Goal: Information Seeking & Learning: Learn about a topic

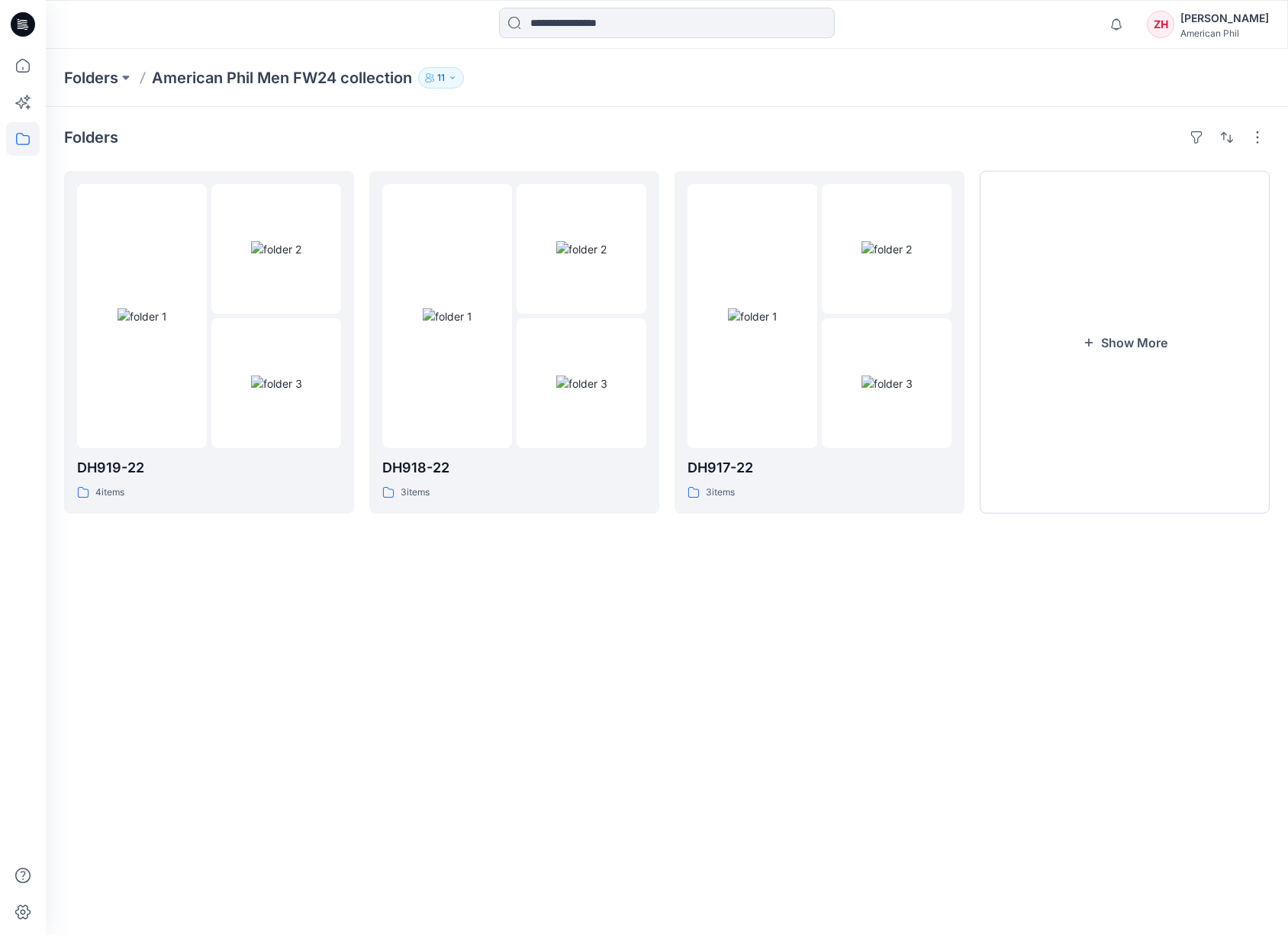
click at [312, 69] on p "American Phil Men FW24 collection" at bounding box center [282, 78] width 260 height 21
click at [85, 73] on p "Folders" at bounding box center [91, 78] width 54 height 21
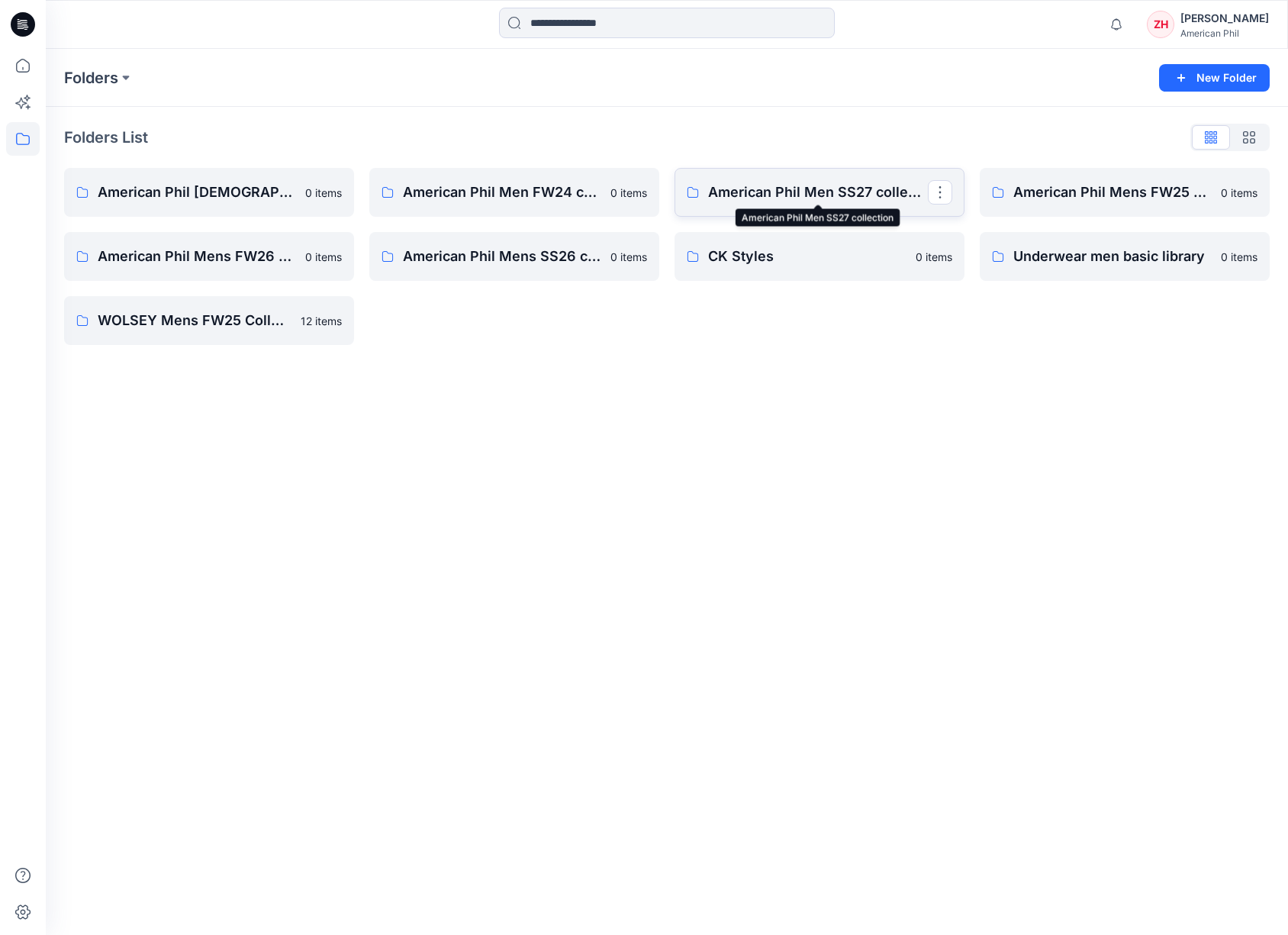
click at [862, 184] on p "American Phil Men SS27 collection" at bounding box center [817, 192] width 219 height 21
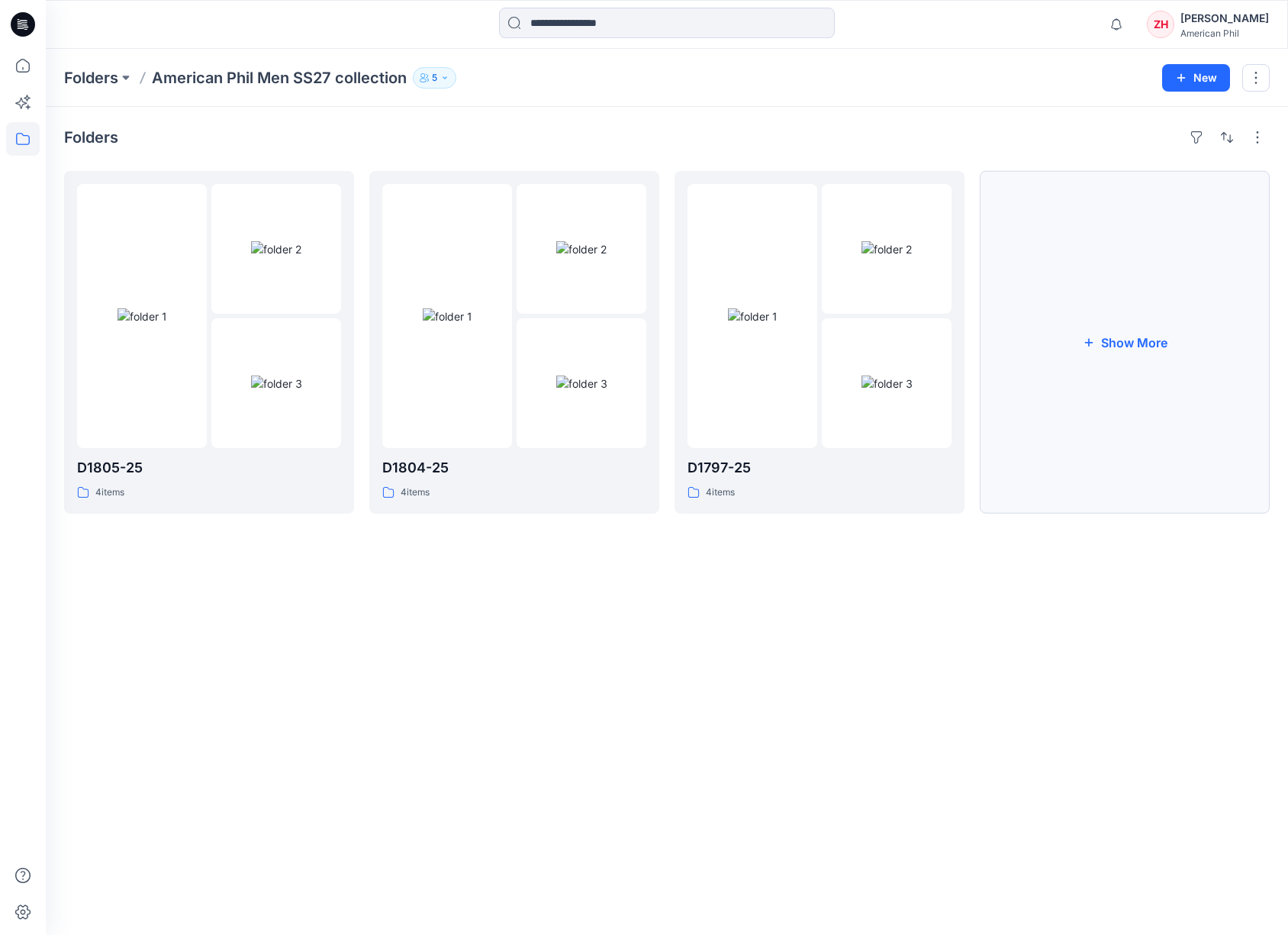
click at [1202, 321] on button "Show More" at bounding box center [1124, 343] width 290 height 343
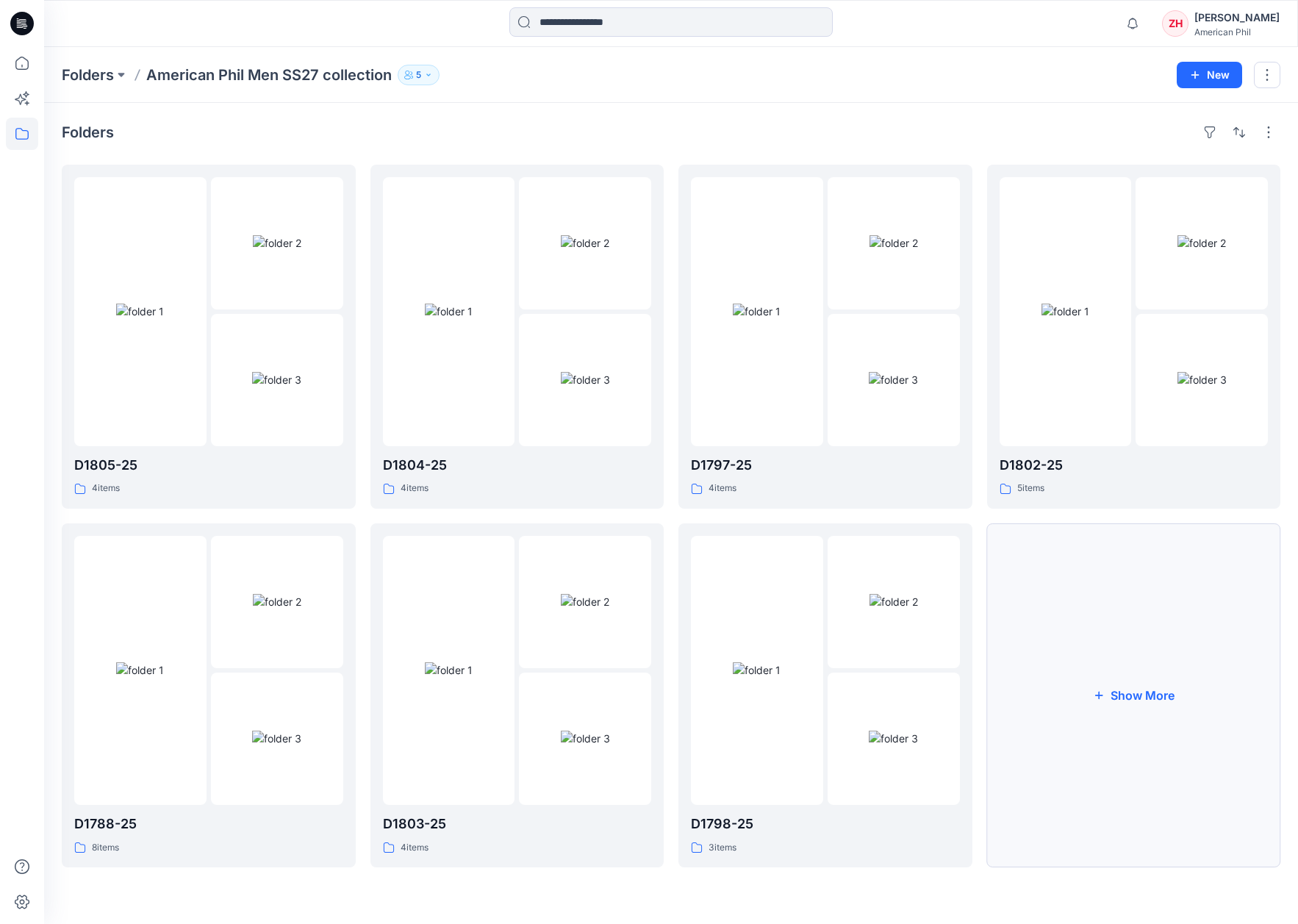
click at [1162, 687] on button "Show More" at bounding box center [1135, 695] width 294 height 344
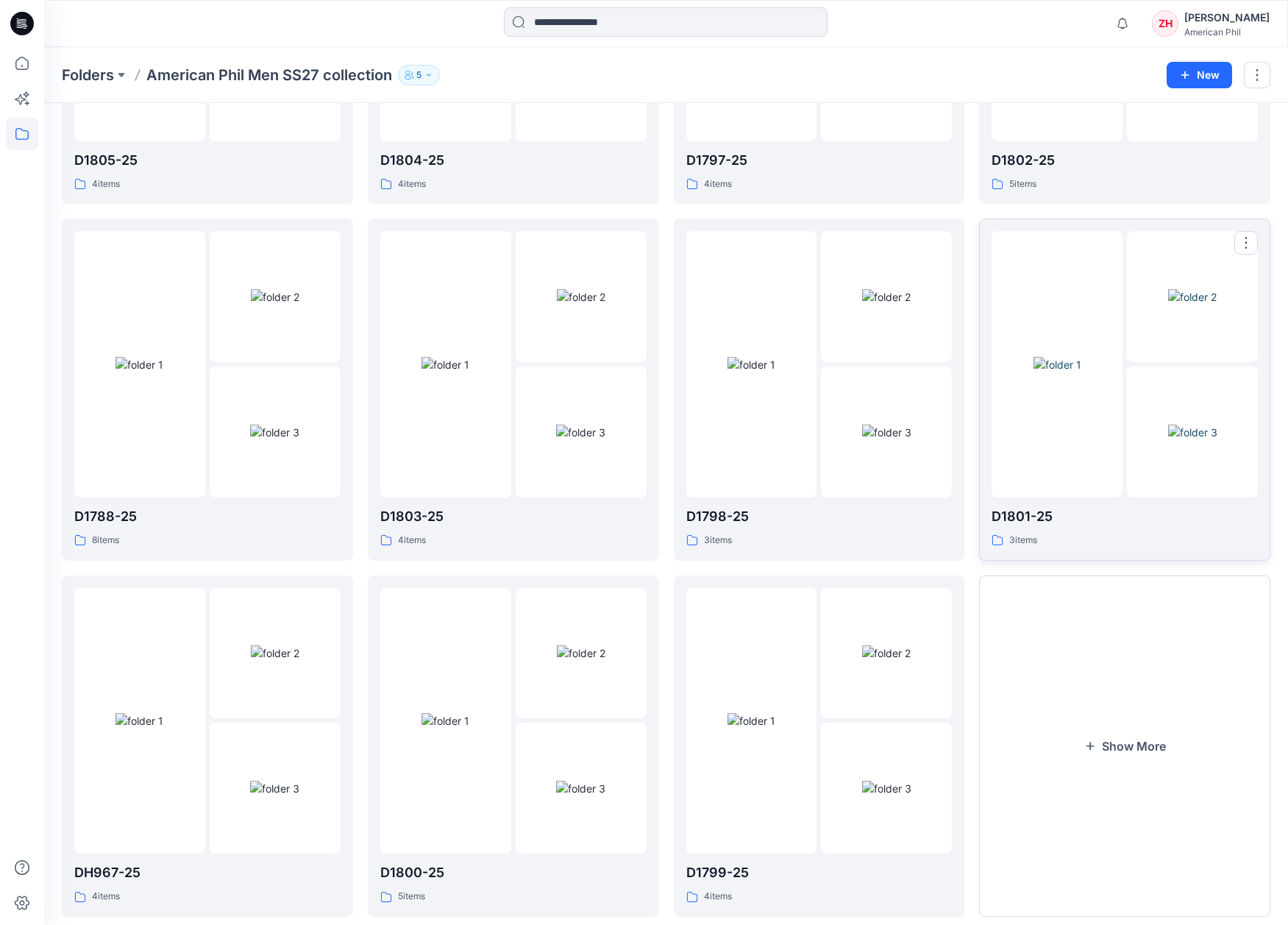
scroll to position [334, 0]
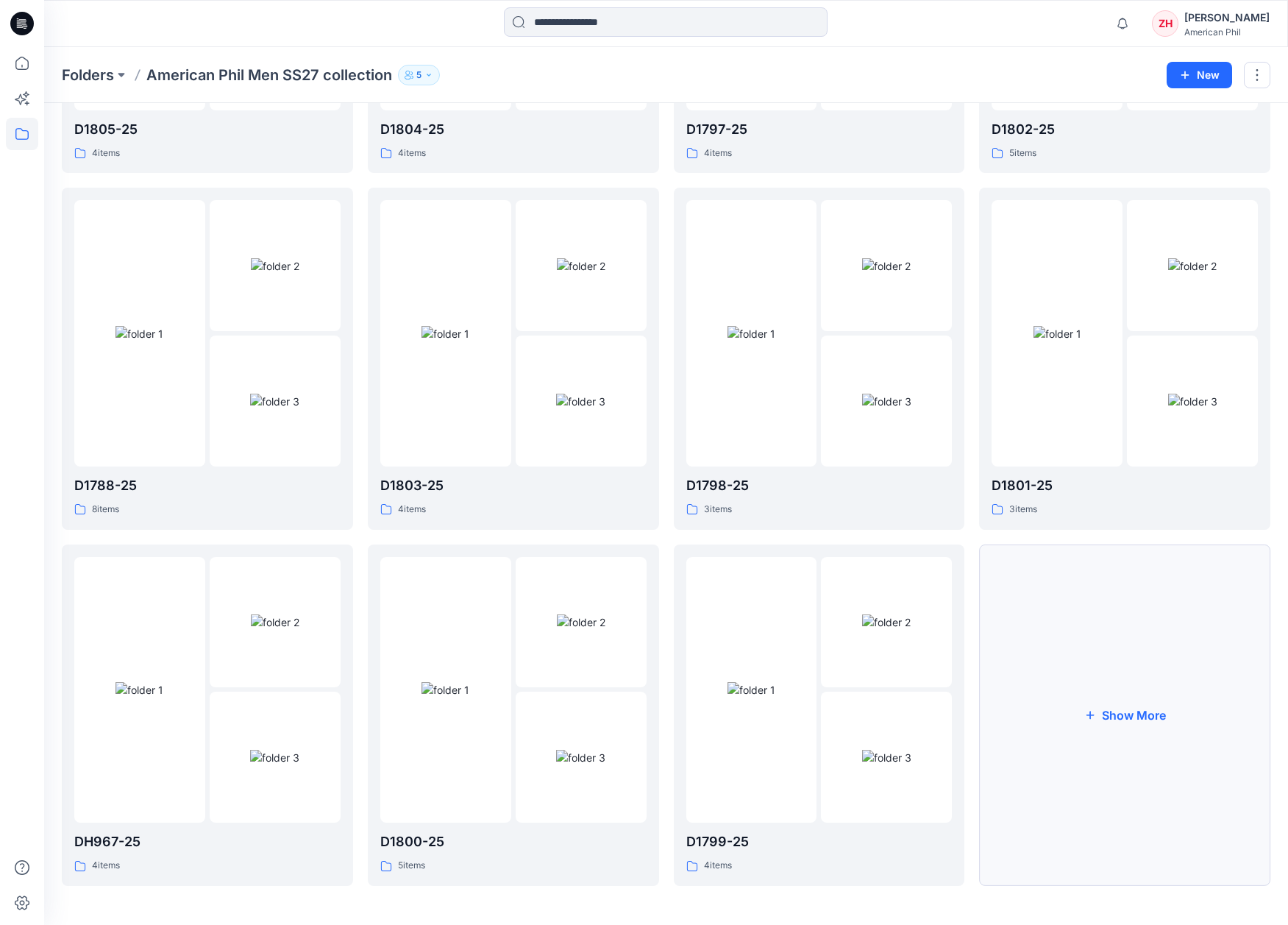
click at [1181, 731] on button "Show More" at bounding box center [1125, 715] width 291 height 342
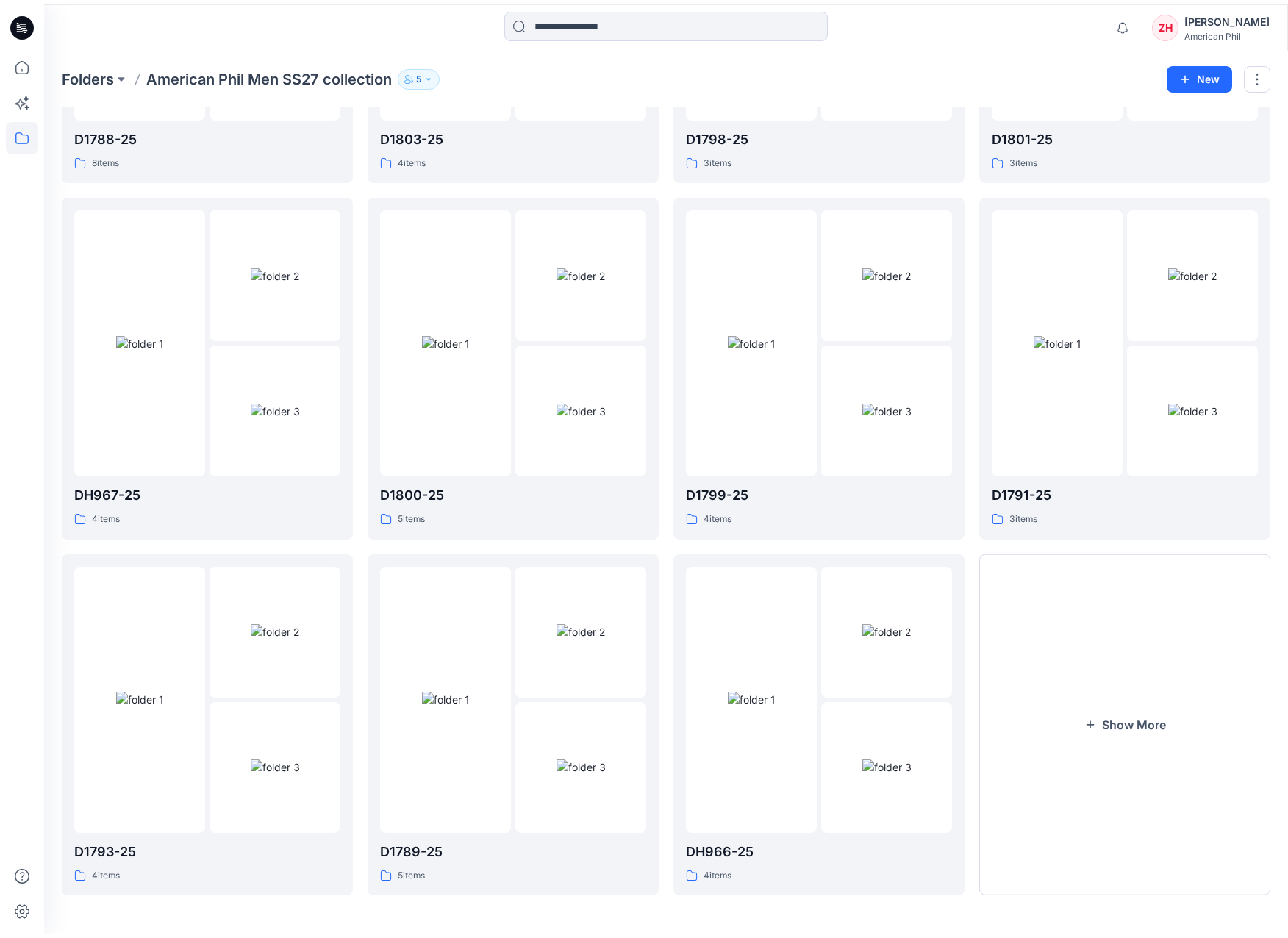
scroll to position [682, 0]
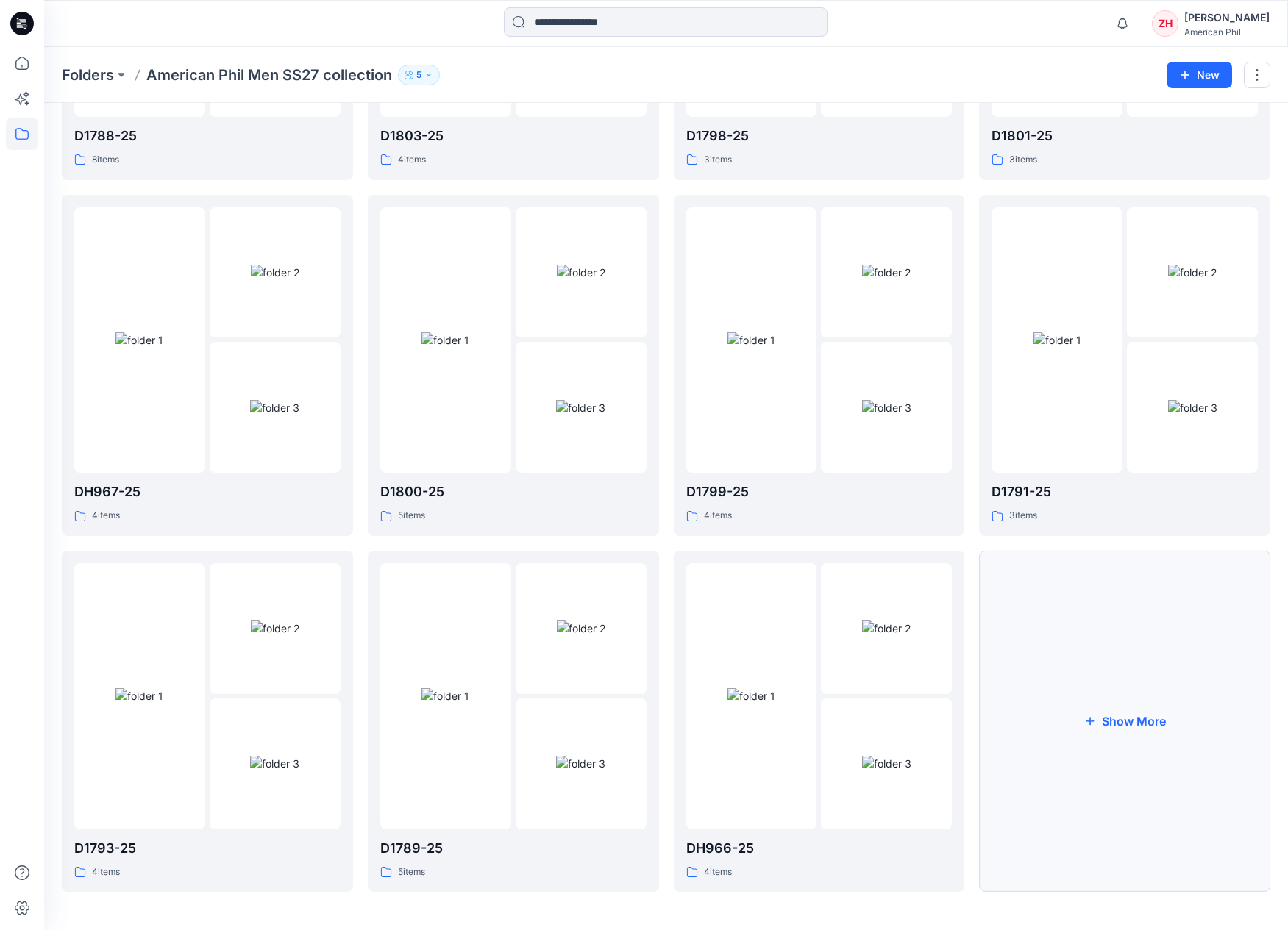
click at [1113, 737] on button "Show More" at bounding box center [1125, 721] width 291 height 341
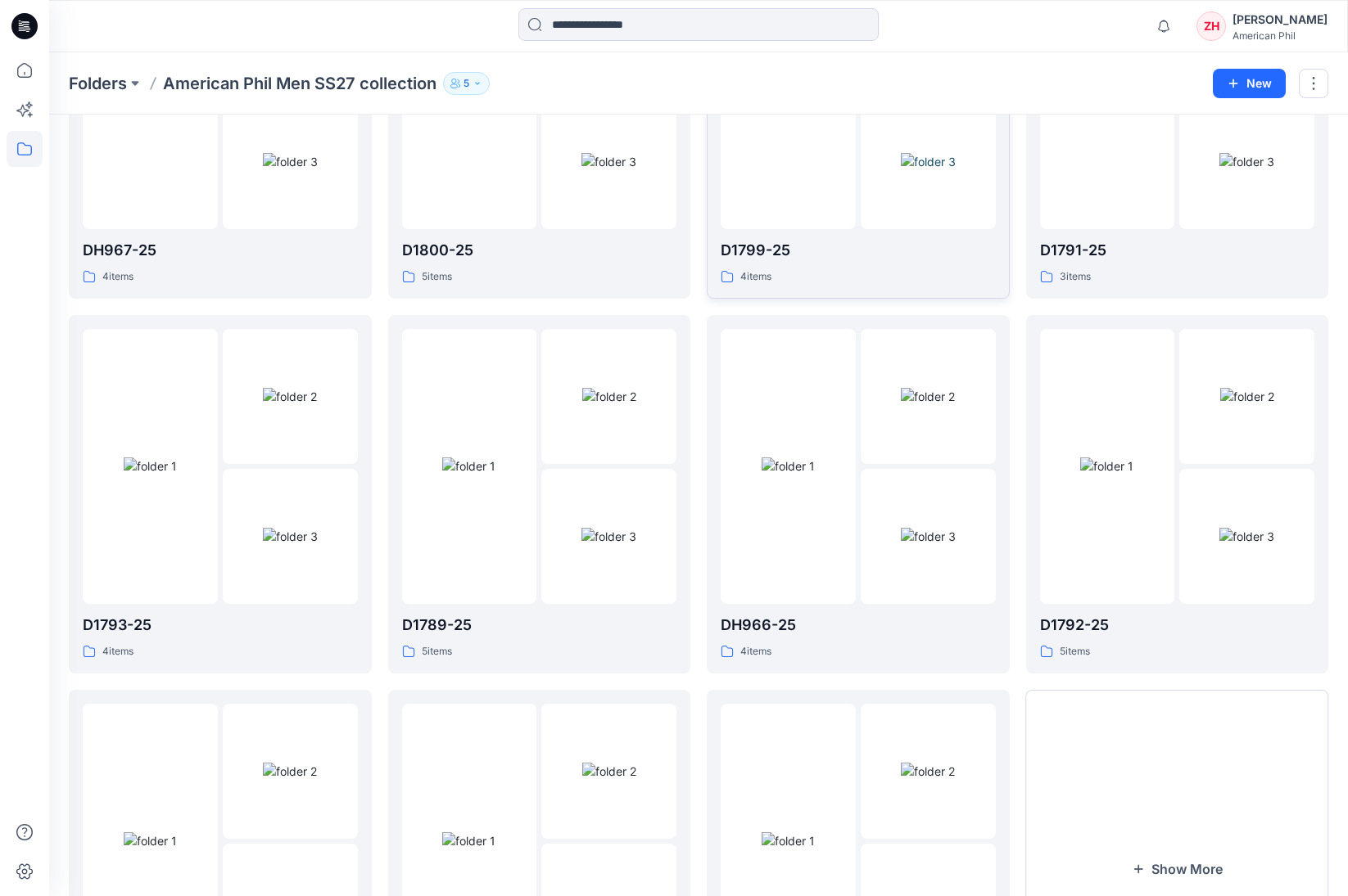
scroll to position [1186, 0]
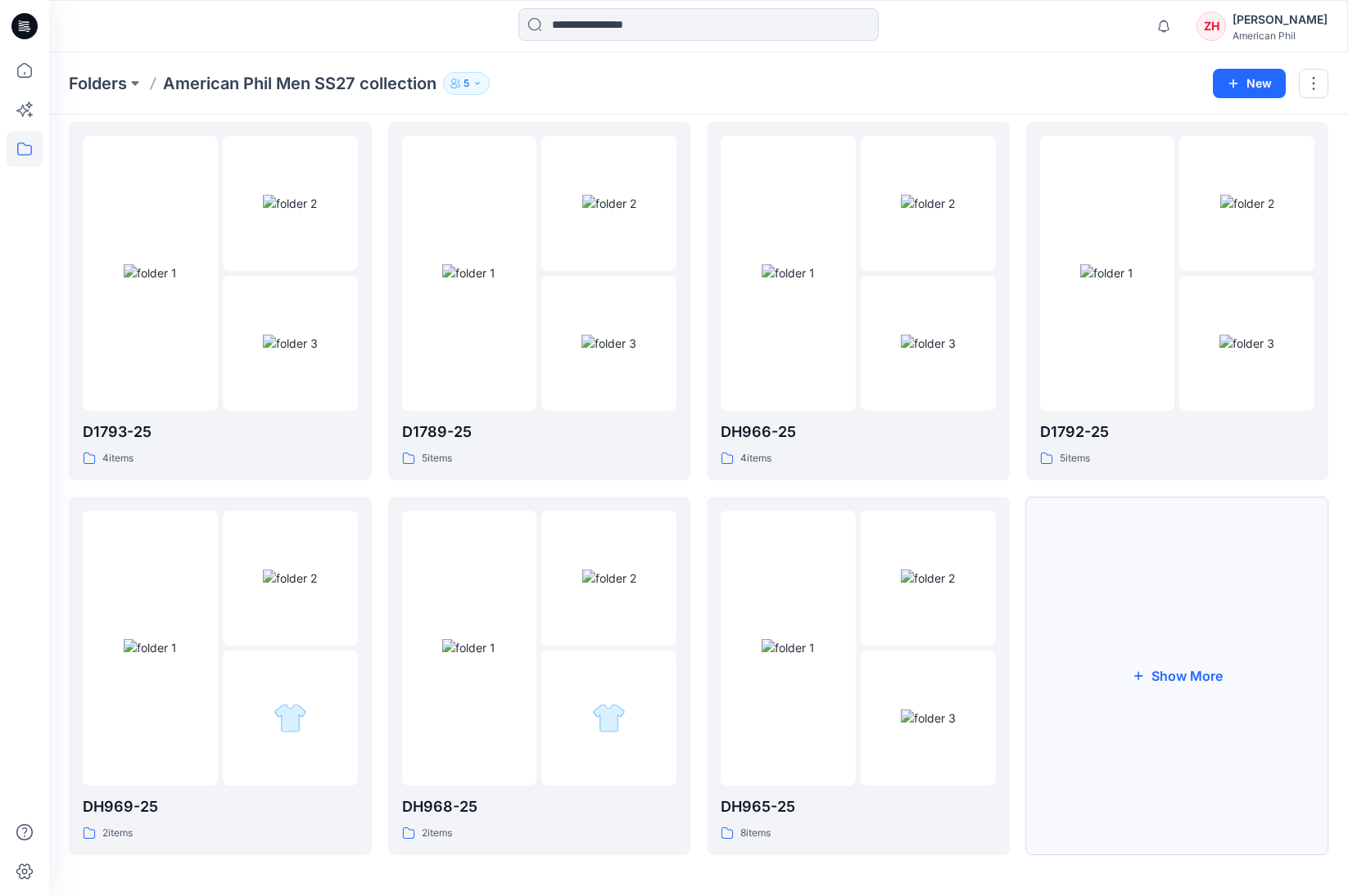
click at [1101, 611] on button "Show More" at bounding box center [1177, 676] width 303 height 358
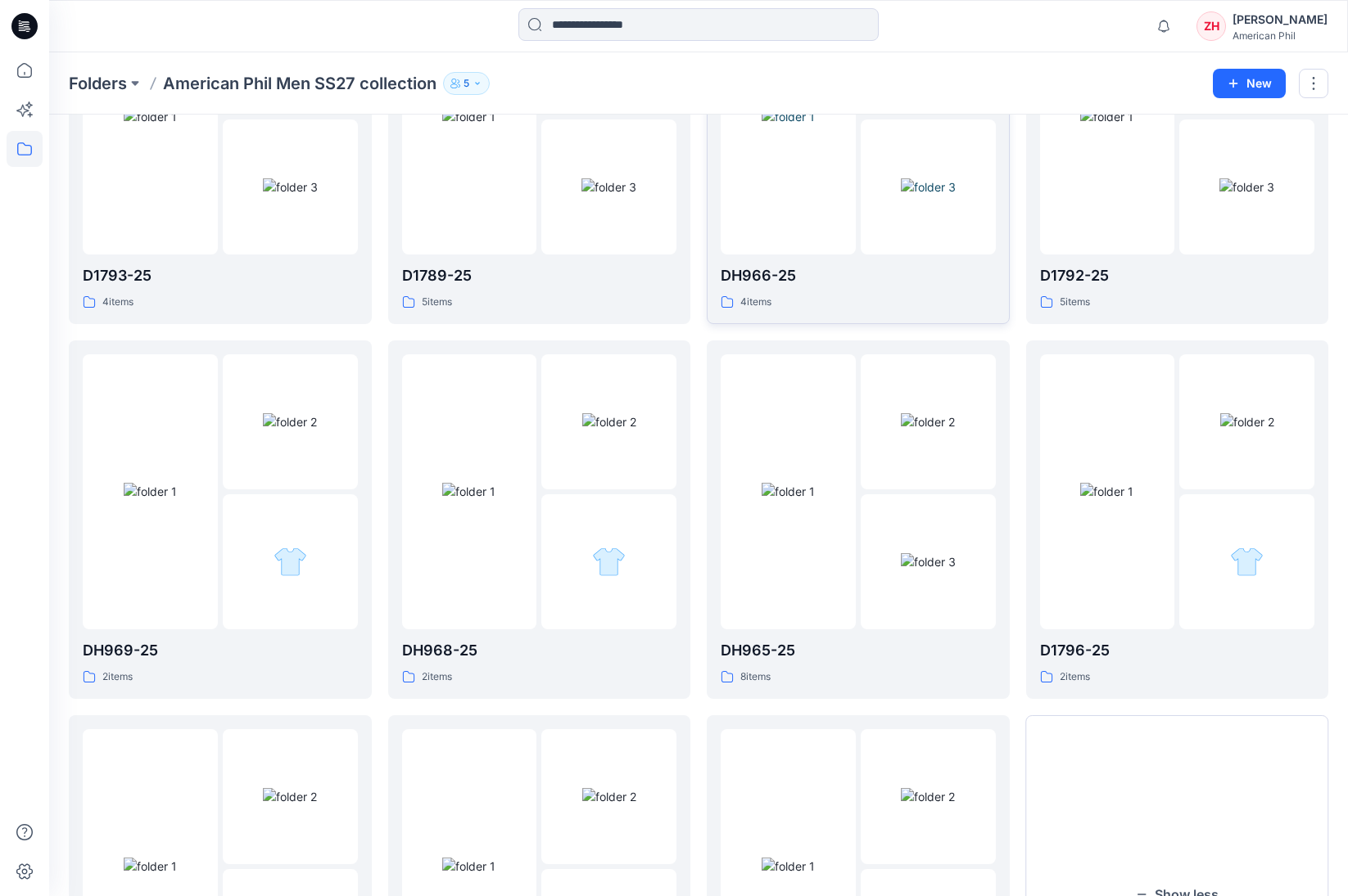
scroll to position [1500, 0]
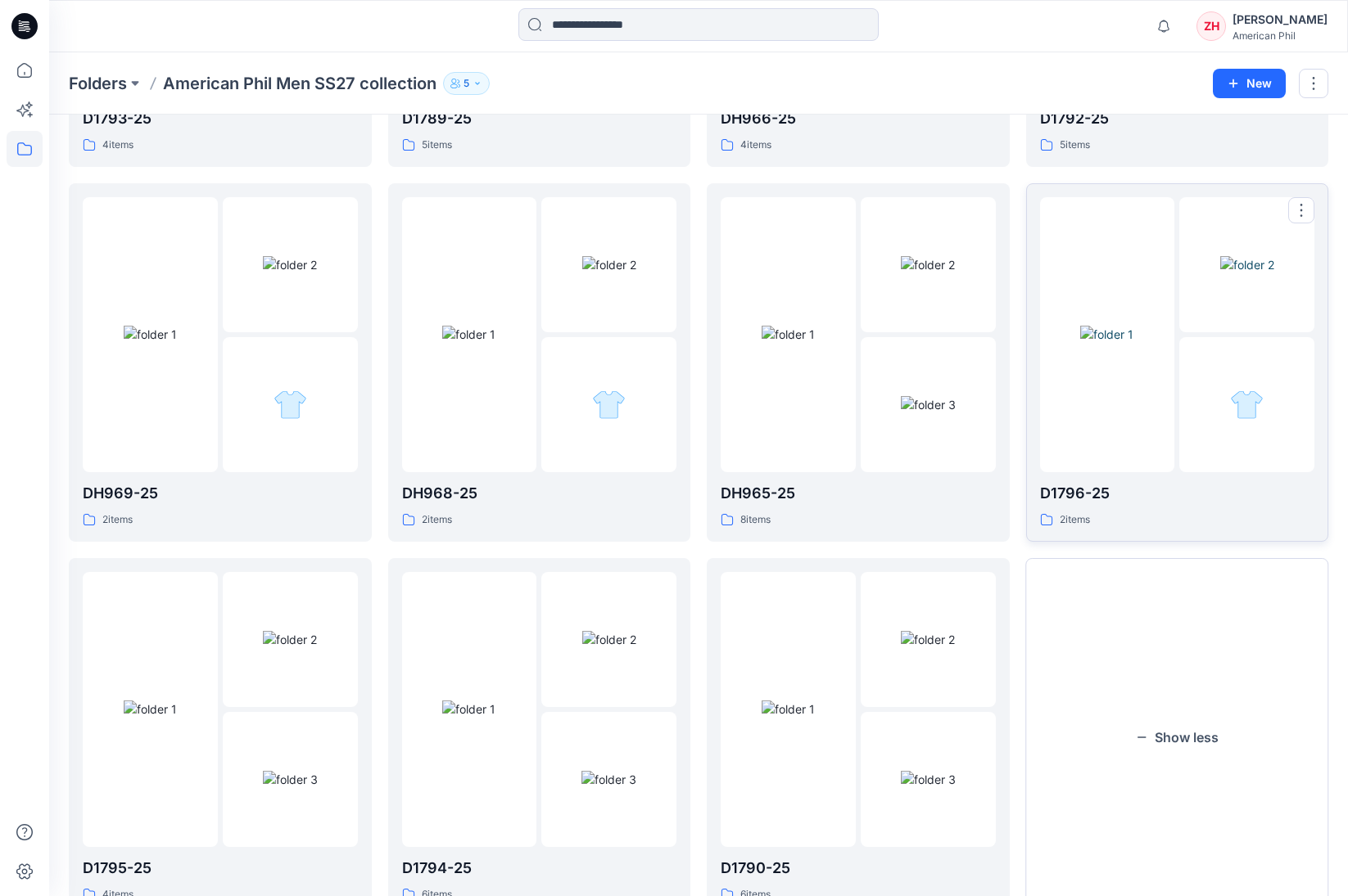
click at [1097, 253] on div at bounding box center [1107, 335] width 135 height 275
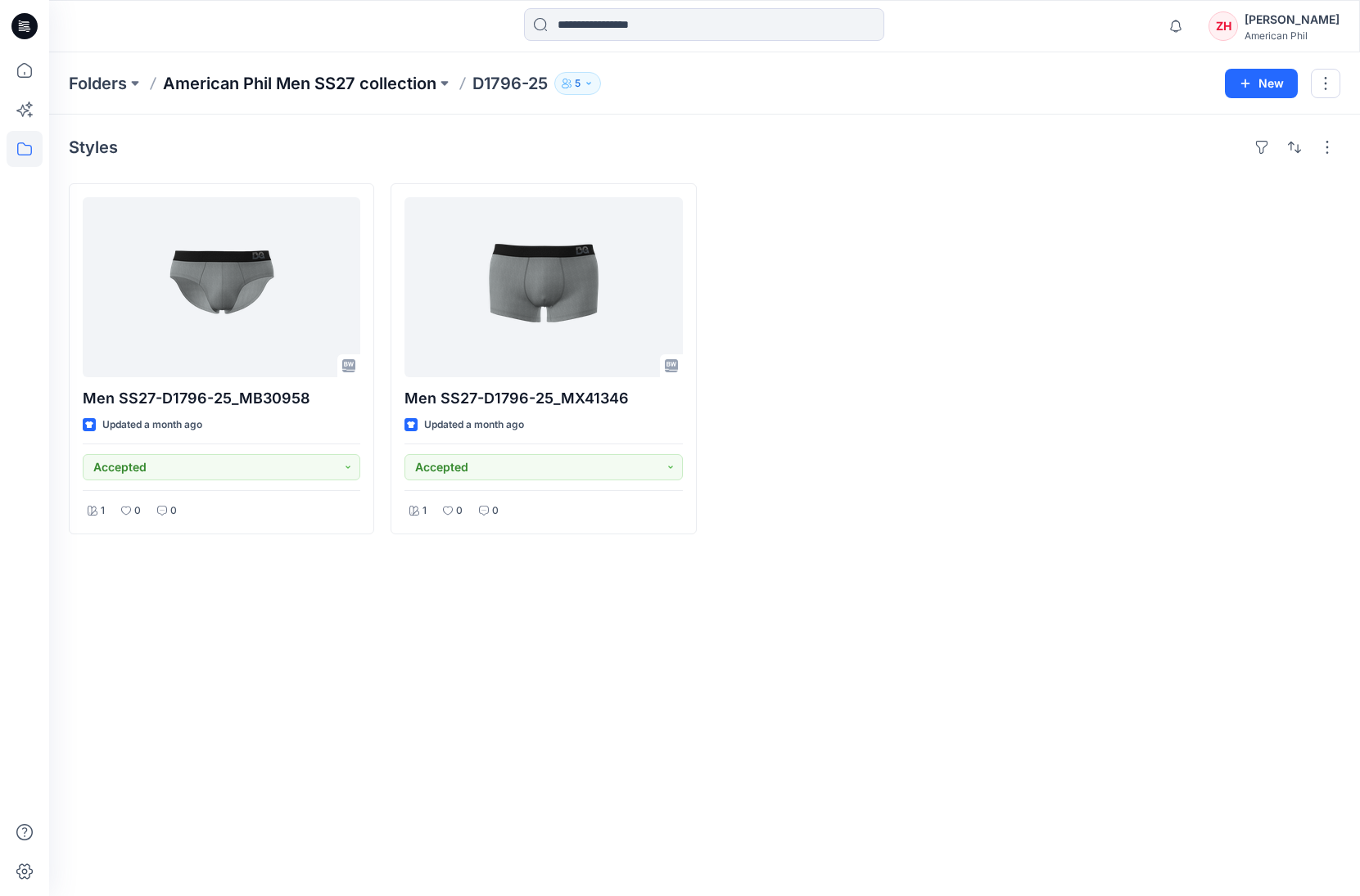
click at [381, 73] on p "American Phil Men SS27 collection" at bounding box center [300, 83] width 273 height 23
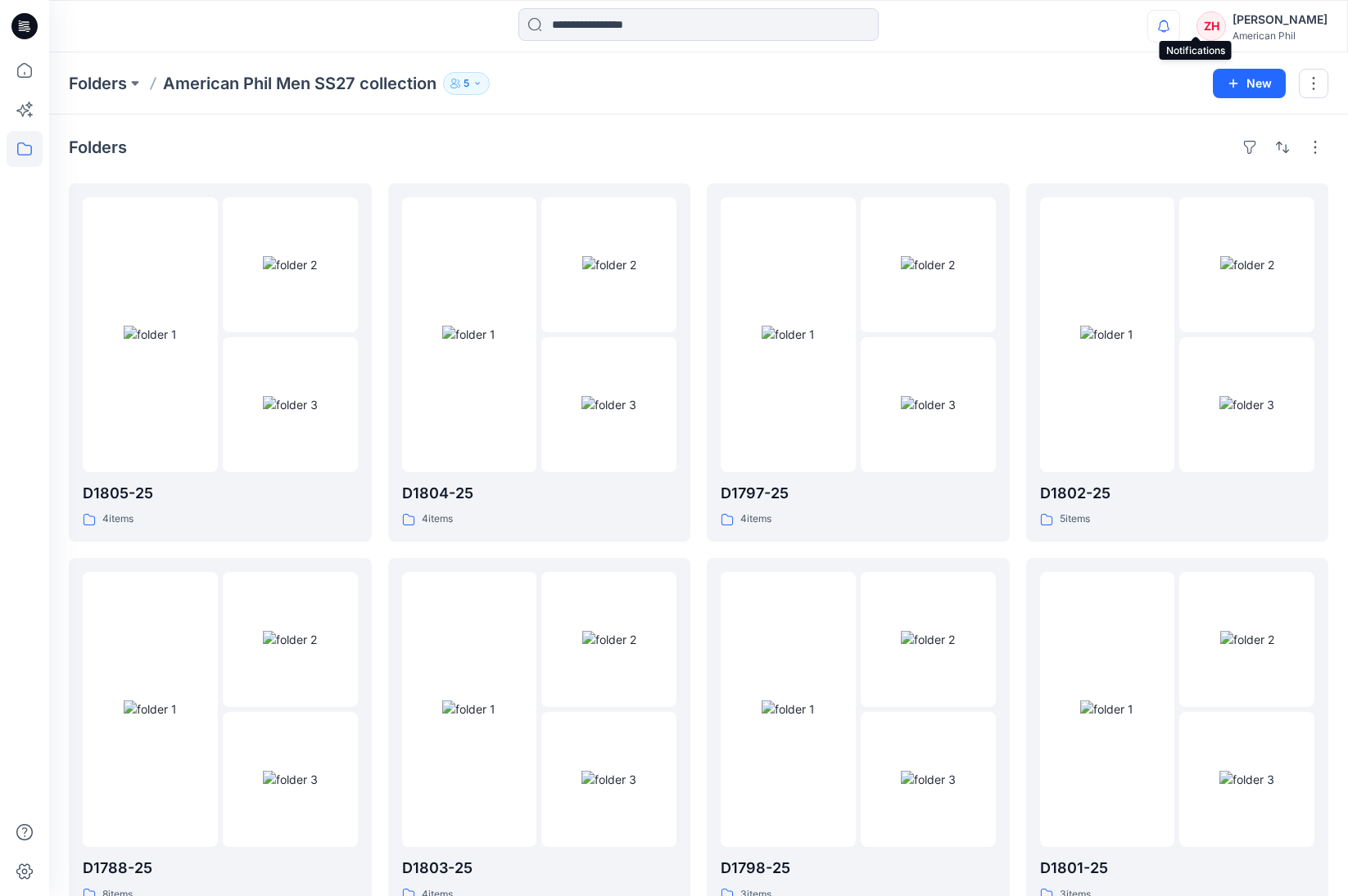
drag, startPoint x: 1195, startPoint y: 19, endPoint x: 1205, endPoint y: 13, distance: 11.7
click at [1179, 18] on icon "button" at bounding box center [1163, 26] width 31 height 33
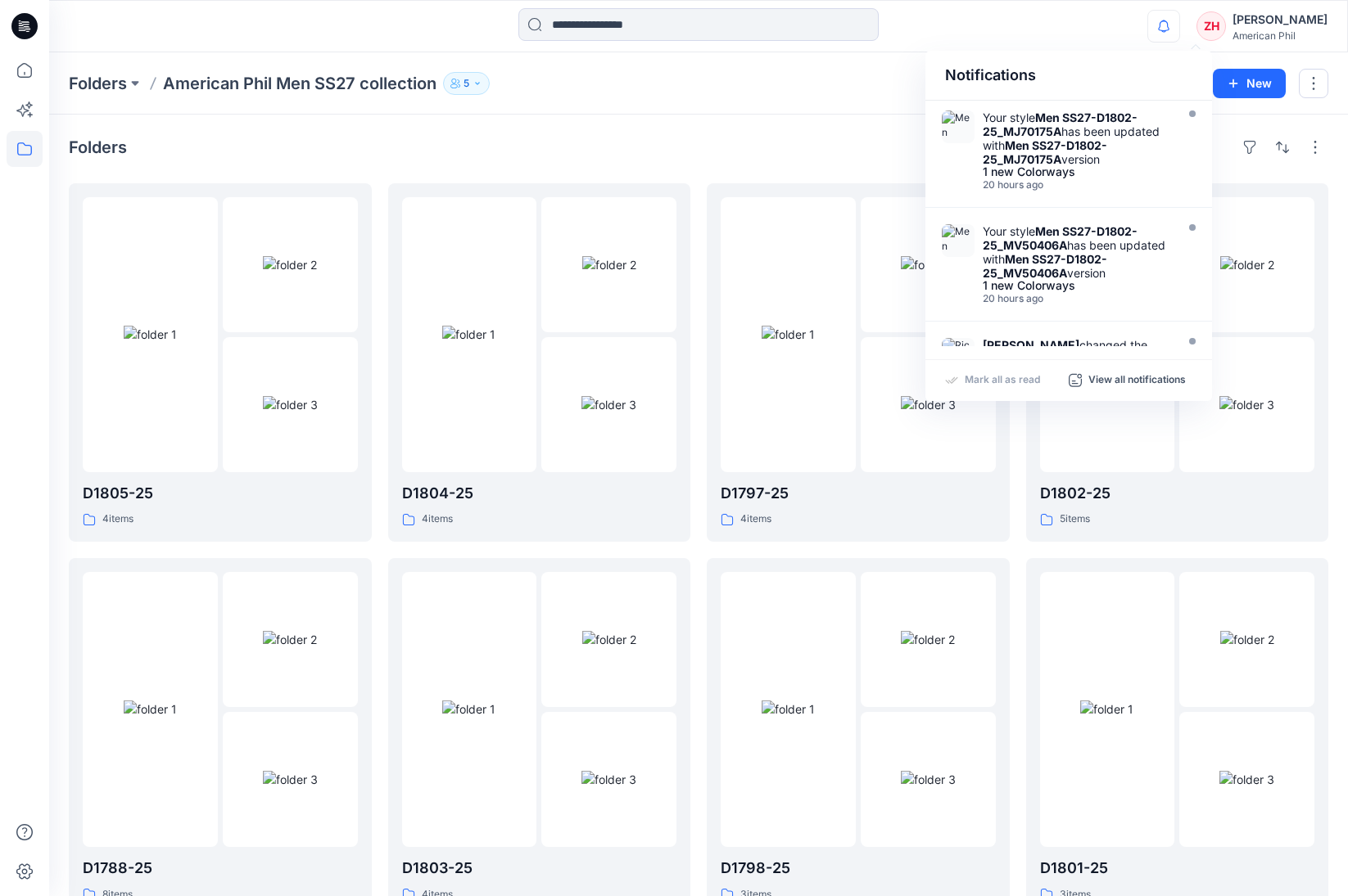
drag, startPoint x: 1158, startPoint y: 15, endPoint x: 1149, endPoint y: 8, distance: 11.4
click at [1152, 15] on div "Notifications Your style Men SS27-D1802-25_MJ70175A has been updated with Men S…" at bounding box center [697, 26] width 1297 height 36
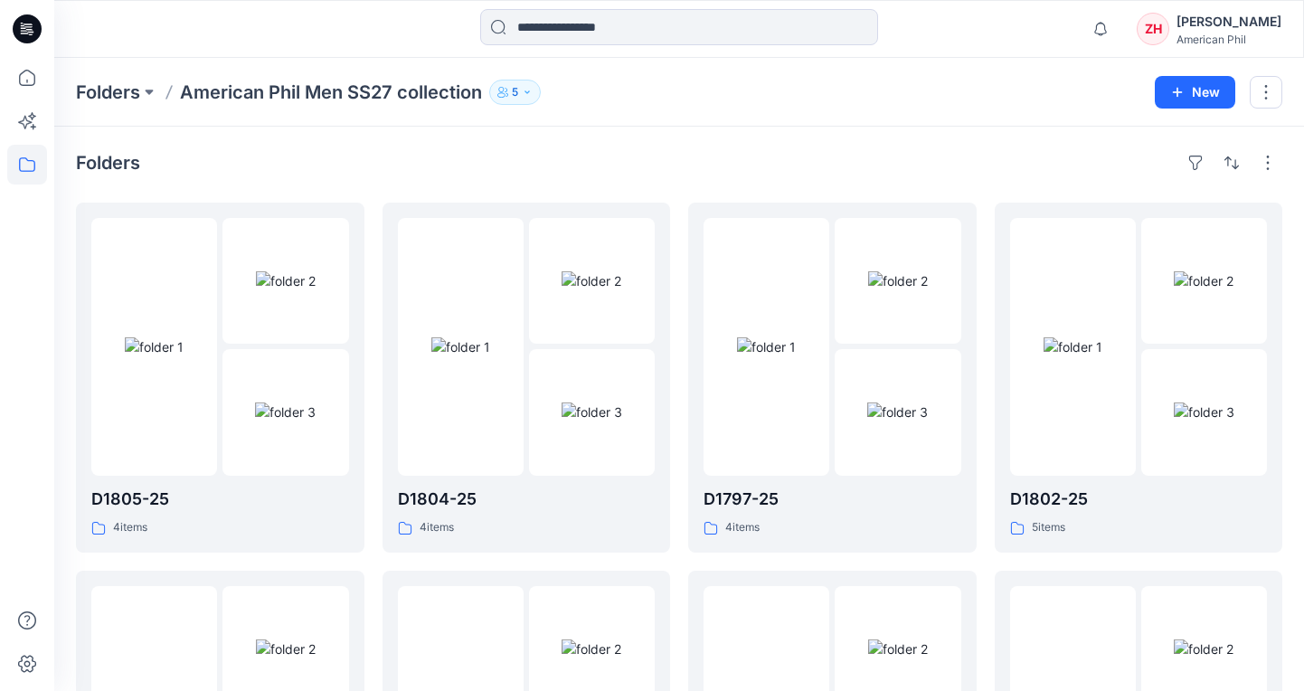
click at [1006, 55] on div "Notifications Your style Men SS27-D1802-25_MJ70175A has been updated with Men S…" at bounding box center [679, 29] width 1250 height 58
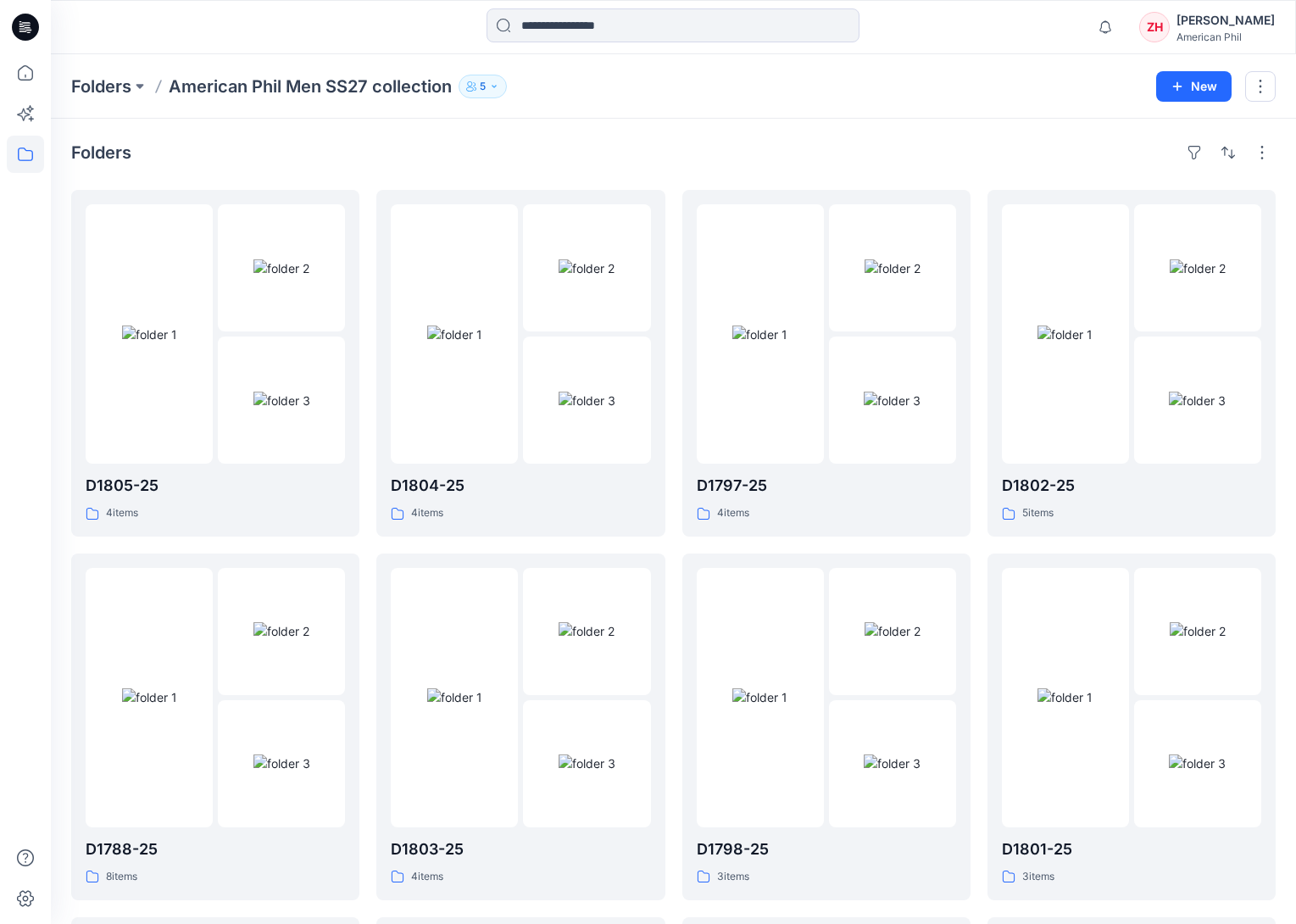
drag, startPoint x: 984, startPoint y: 82, endPoint x: 979, endPoint y: 72, distance: 11.2
click at [984, 82] on div "Folders American Phil Men SS27 collection 5" at bounding box center [607, 86] width 1072 height 23
click at [788, 261] on div at bounding box center [760, 334] width 127 height 260
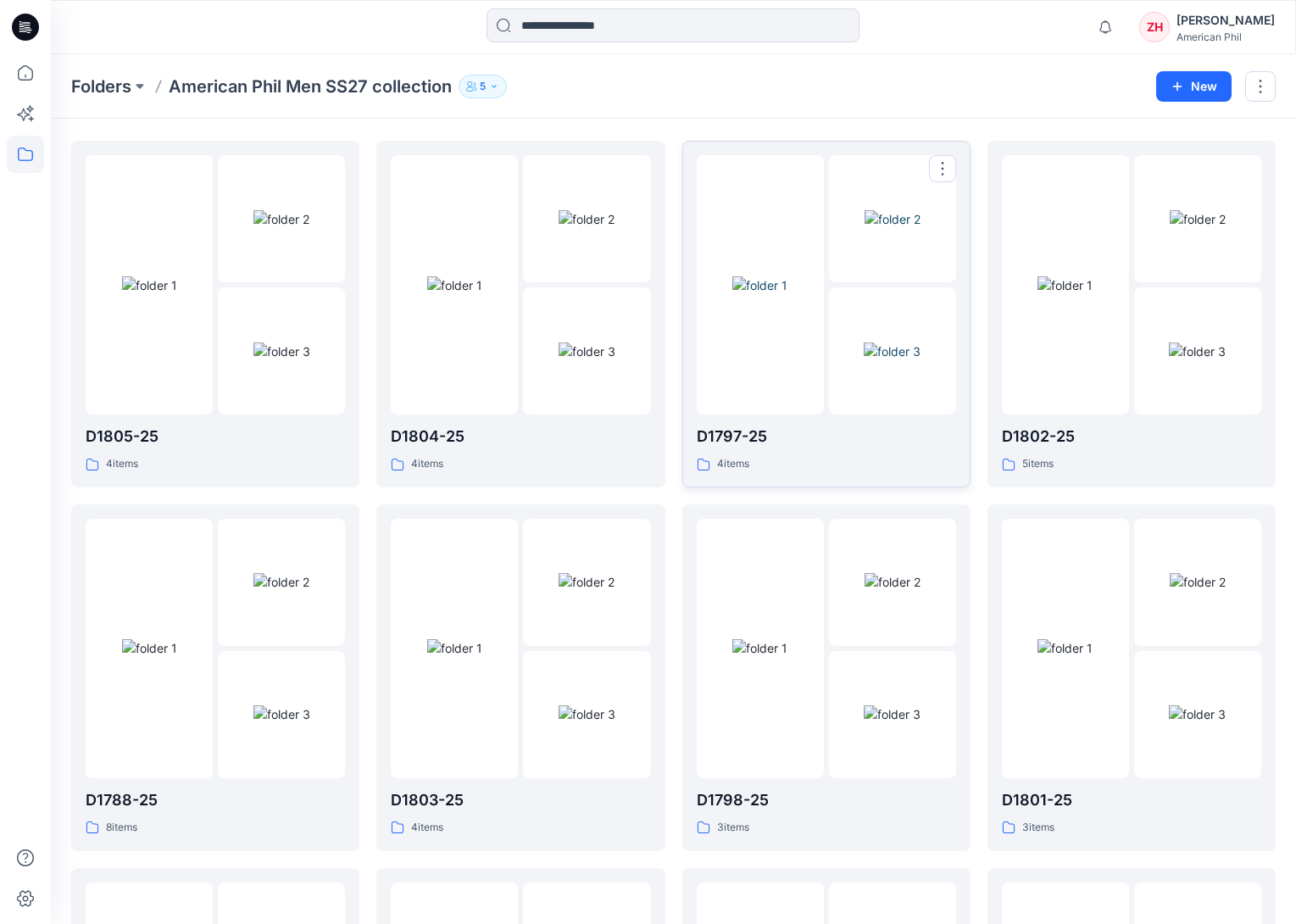
scroll to position [64, 0]
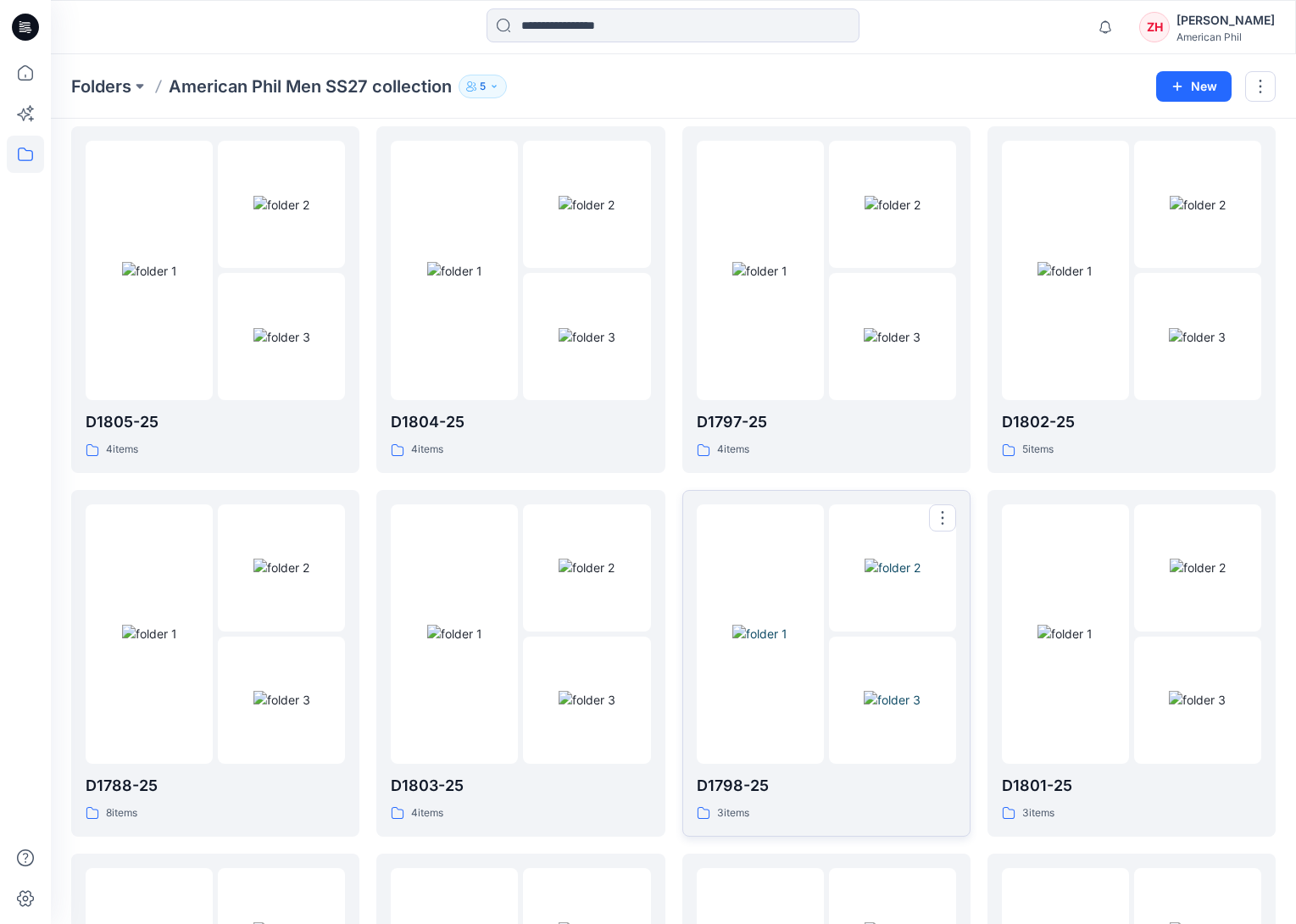
click at [770, 536] on div at bounding box center [760, 633] width 127 height 260
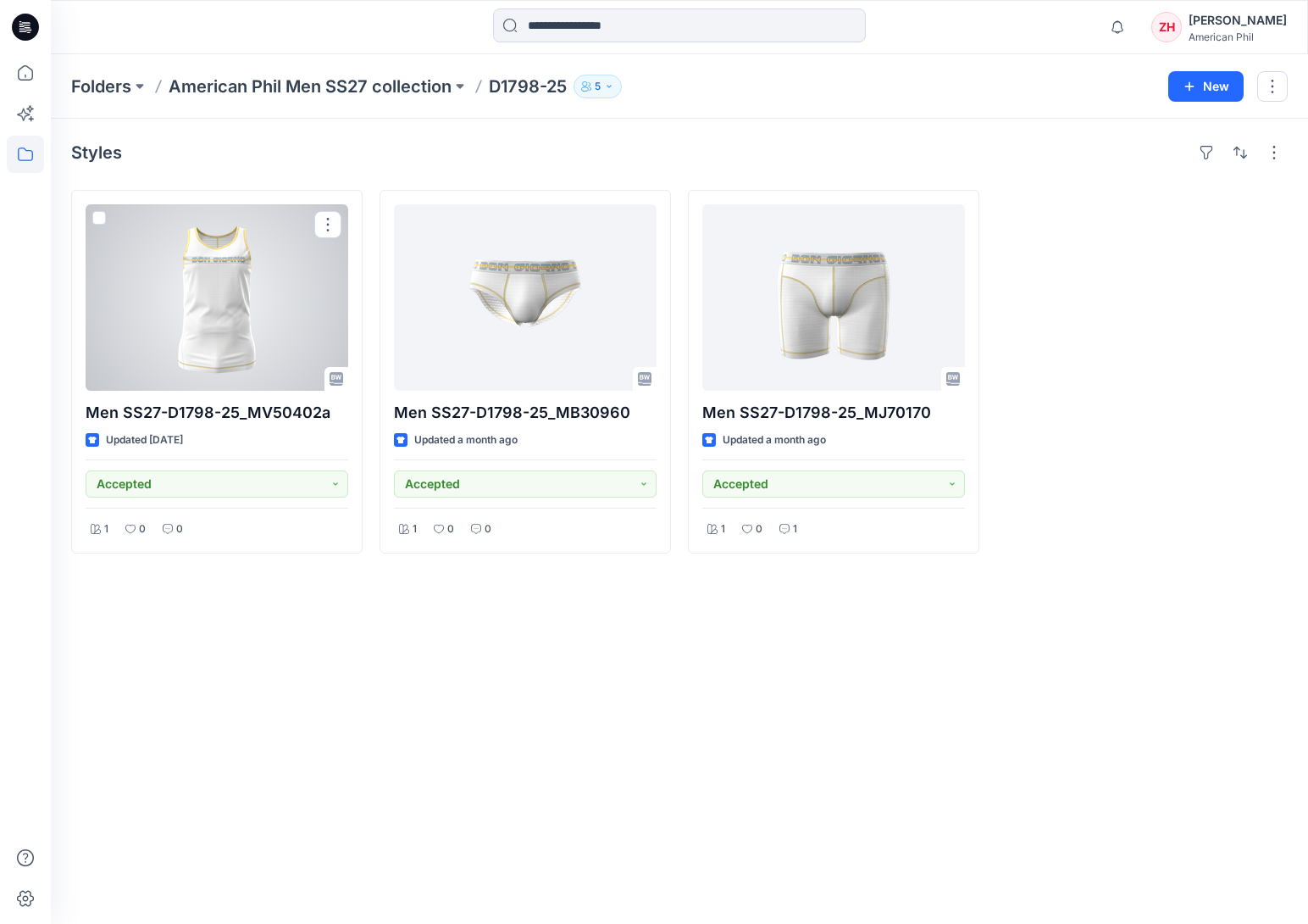
click at [275, 268] on div at bounding box center [216, 297] width 262 height 186
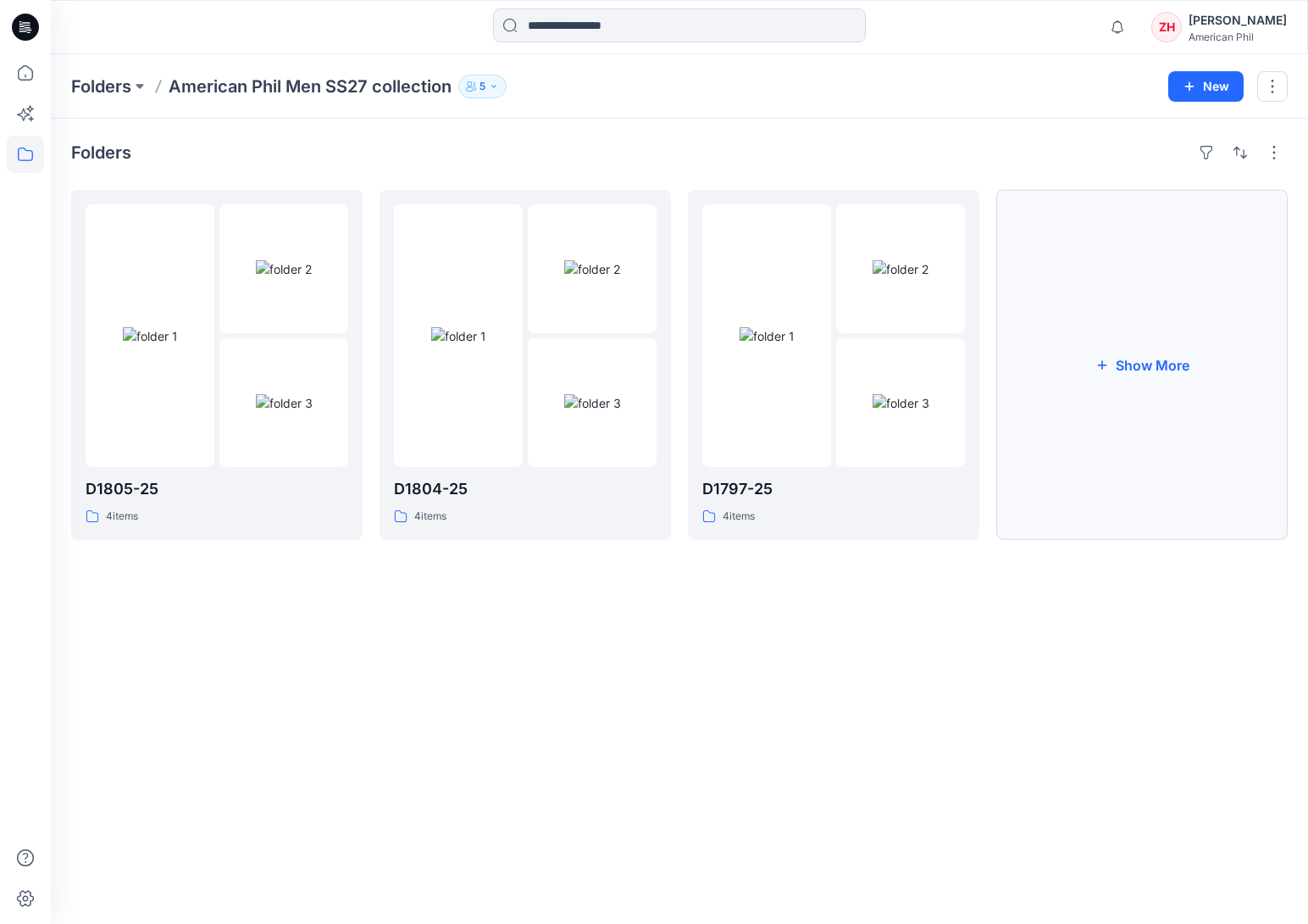
click at [1105, 304] on button "Show More" at bounding box center [1142, 365] width 291 height 350
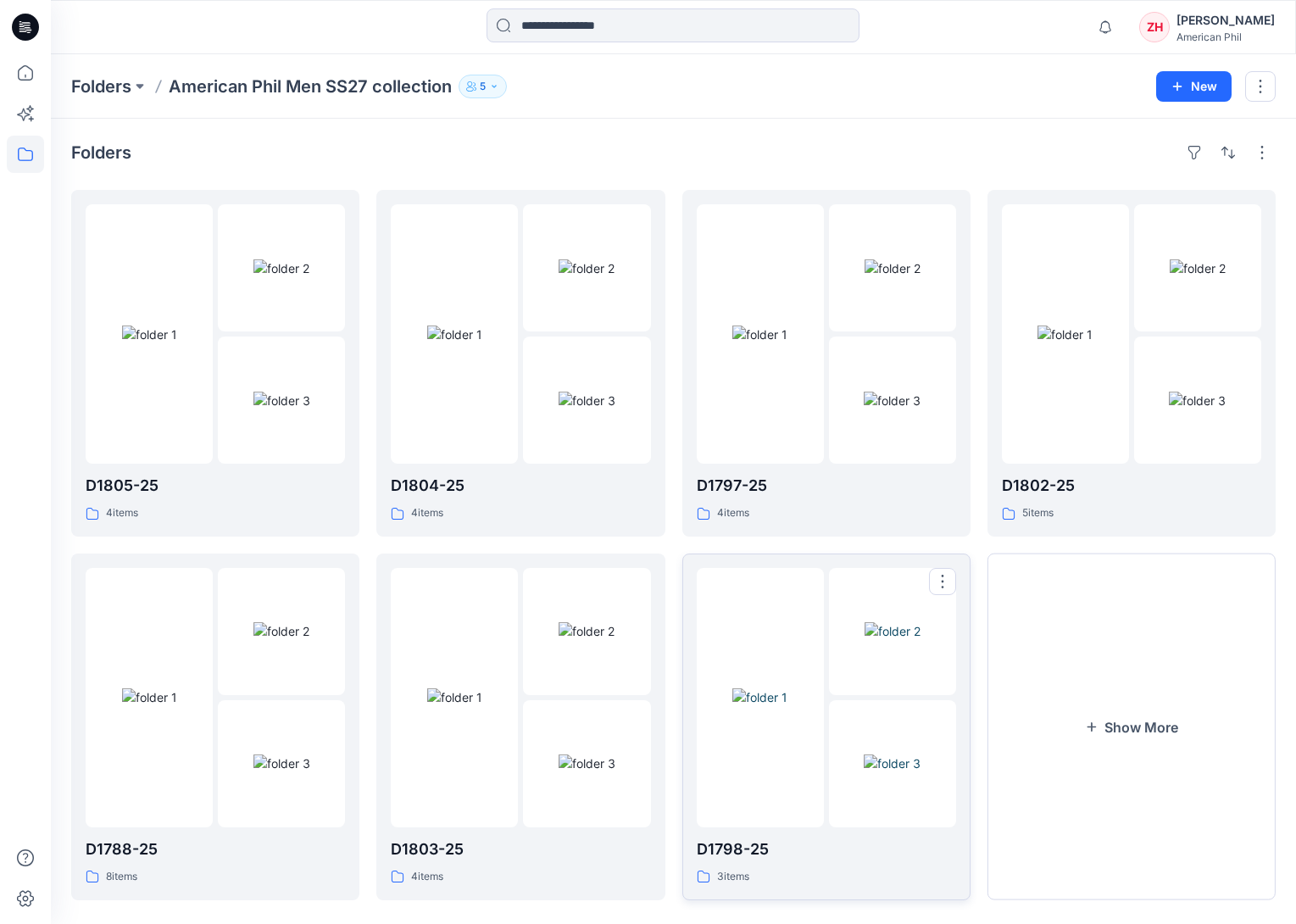
click at [781, 632] on div at bounding box center [760, 697] width 127 height 260
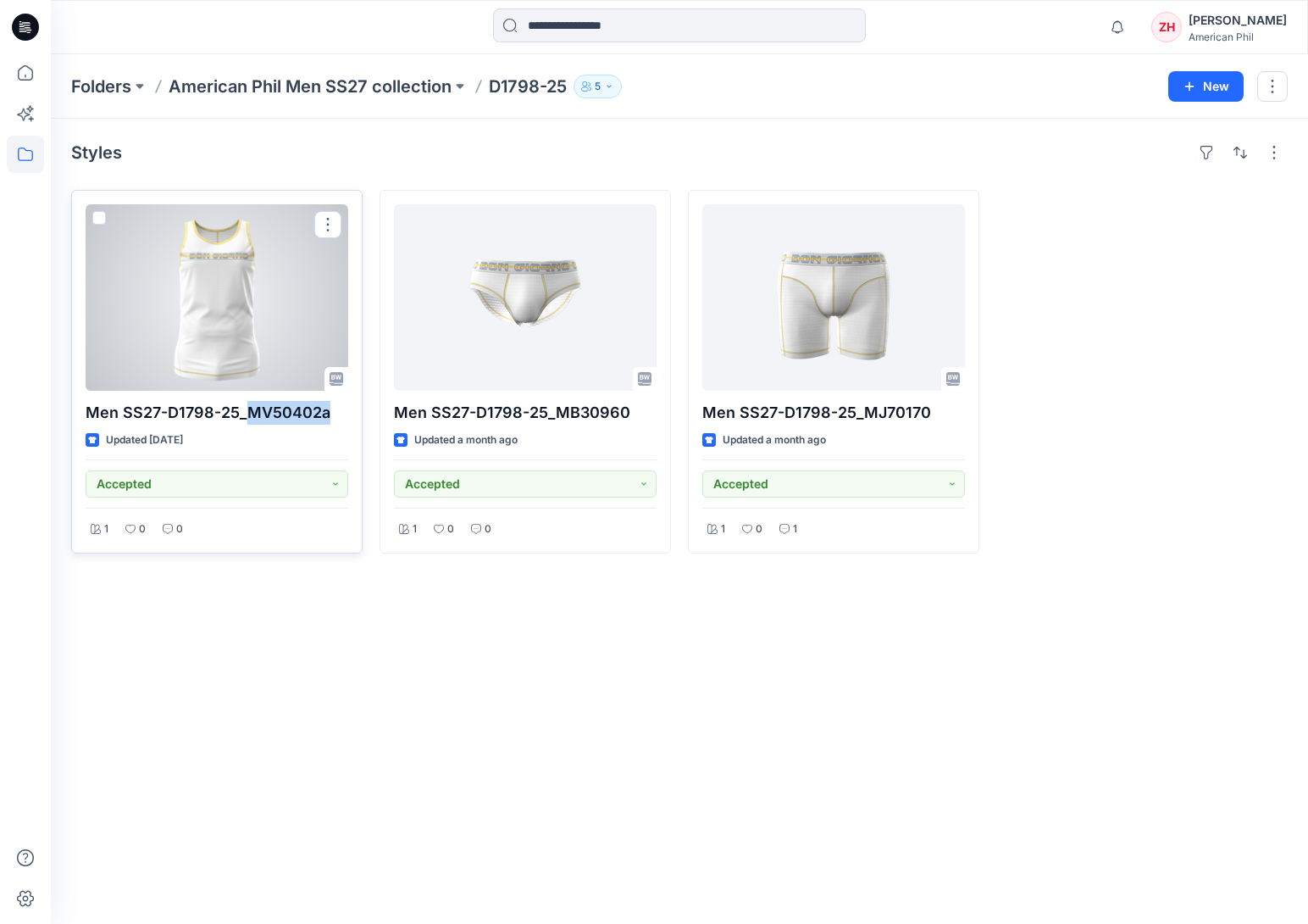
drag, startPoint x: 252, startPoint y: 409, endPoint x: 348, endPoint y: 416, distance: 96.3
click at [348, 416] on p "Men SS27-D1798-25_MV50402a" at bounding box center [216, 412] width 262 height 23
copy p "MV50402a"
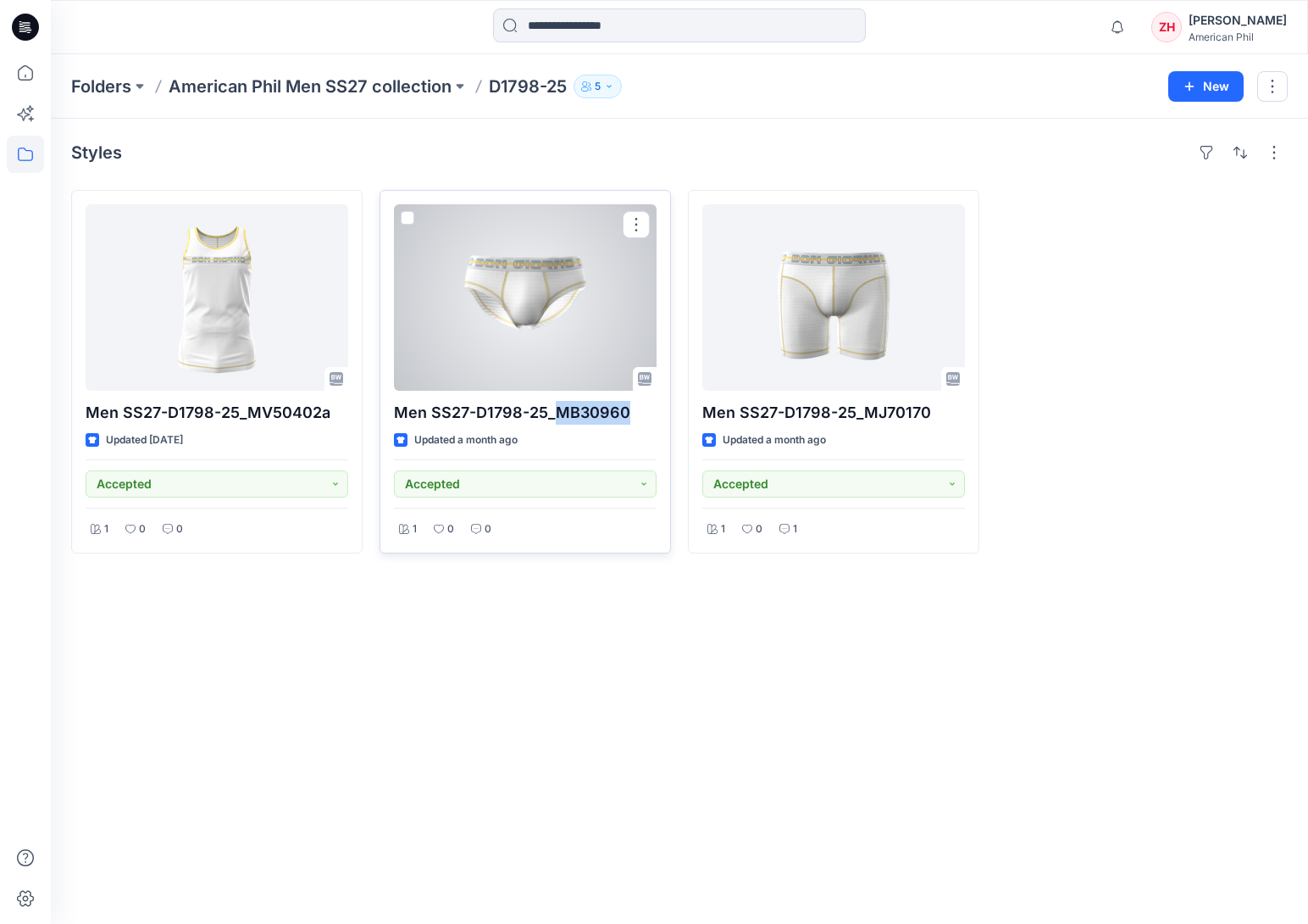
drag, startPoint x: 607, startPoint y: 414, endPoint x: 624, endPoint y: 412, distance: 17.1
click at [624, 412] on p "Men SS27-D1798-25_MB30960" at bounding box center [526, 412] width 262 height 23
copy p "MB30960"
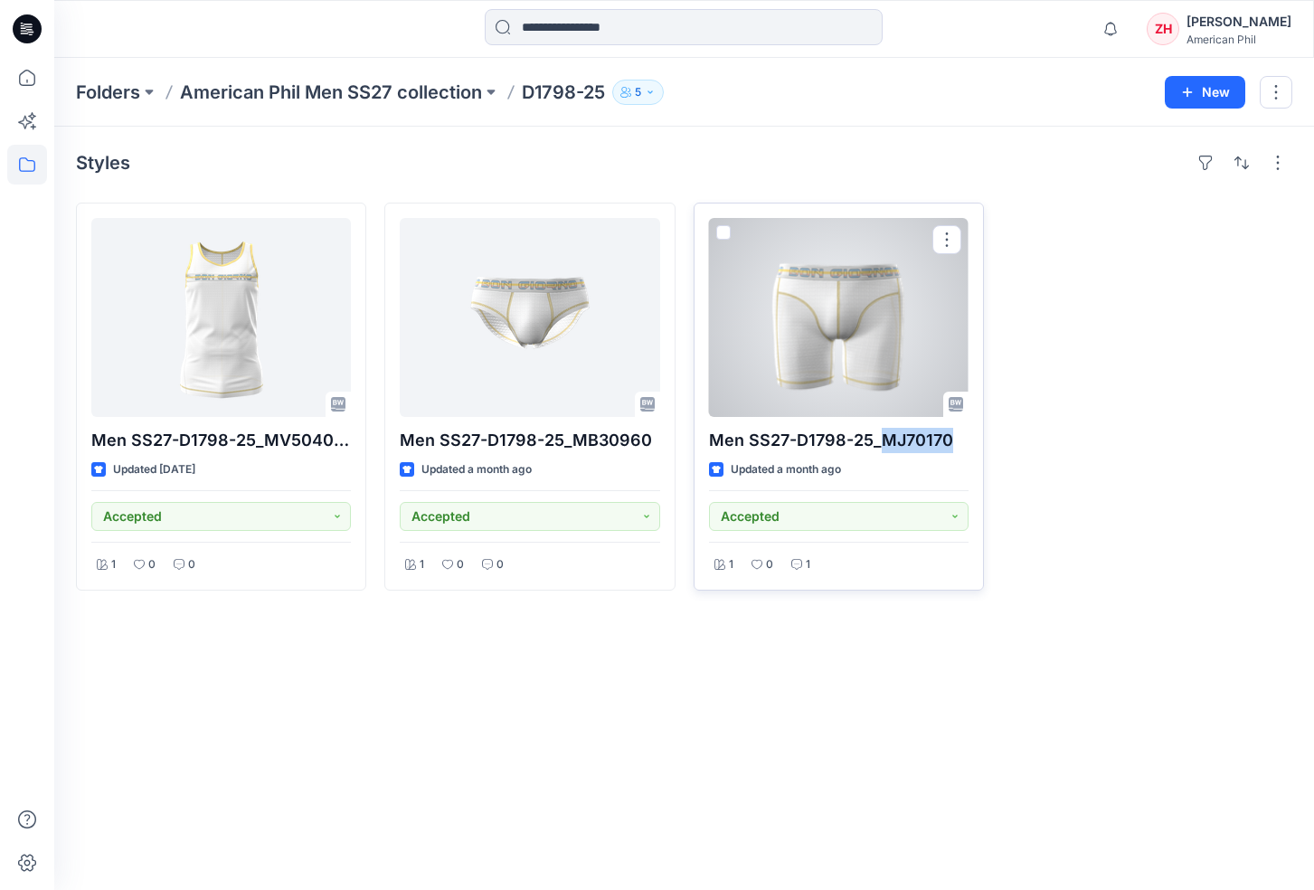
drag, startPoint x: 919, startPoint y: 444, endPoint x: 948, endPoint y: 445, distance: 29.0
click at [948, 445] on p "Men SS27-D1798-25_MJ70170" at bounding box center [839, 440] width 260 height 25
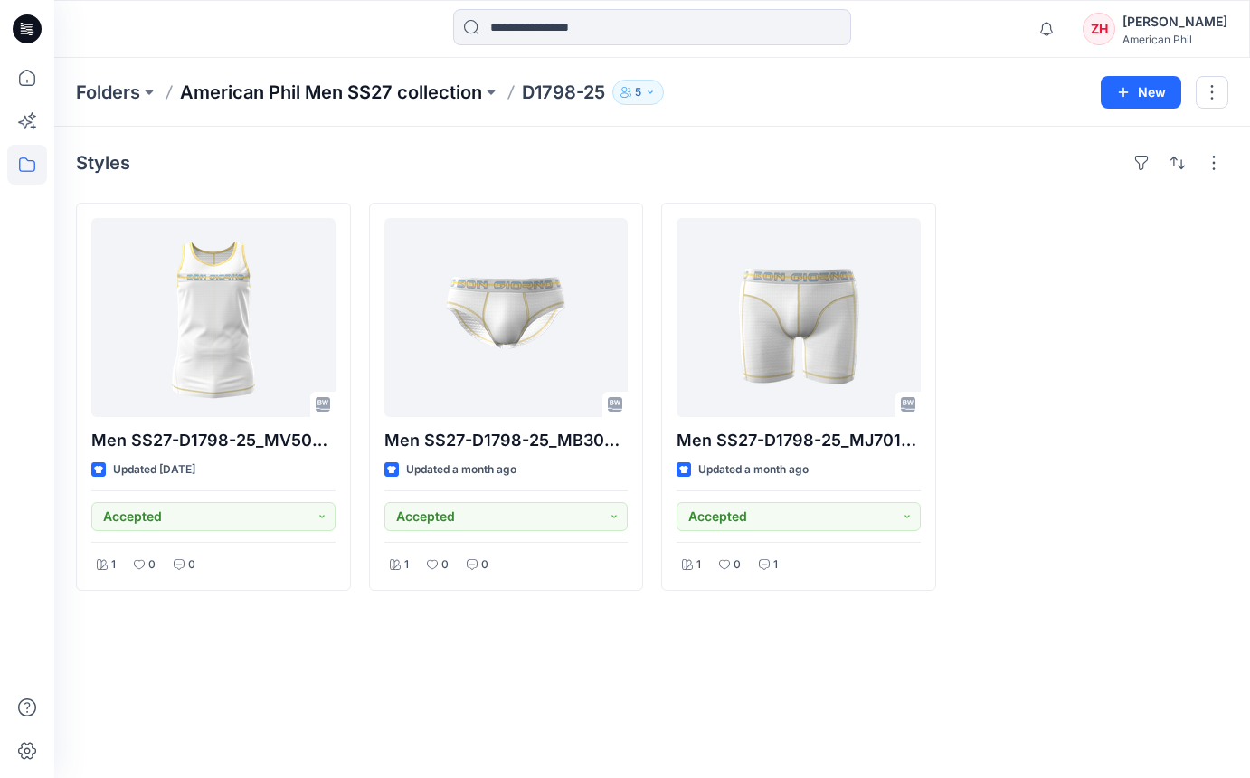
click at [357, 81] on div "Folders American Phil Men SS27 collection D1798-25 5 New" at bounding box center [652, 92] width 1196 height 69
click at [359, 82] on p "American Phil Men SS27 collection" at bounding box center [331, 92] width 302 height 25
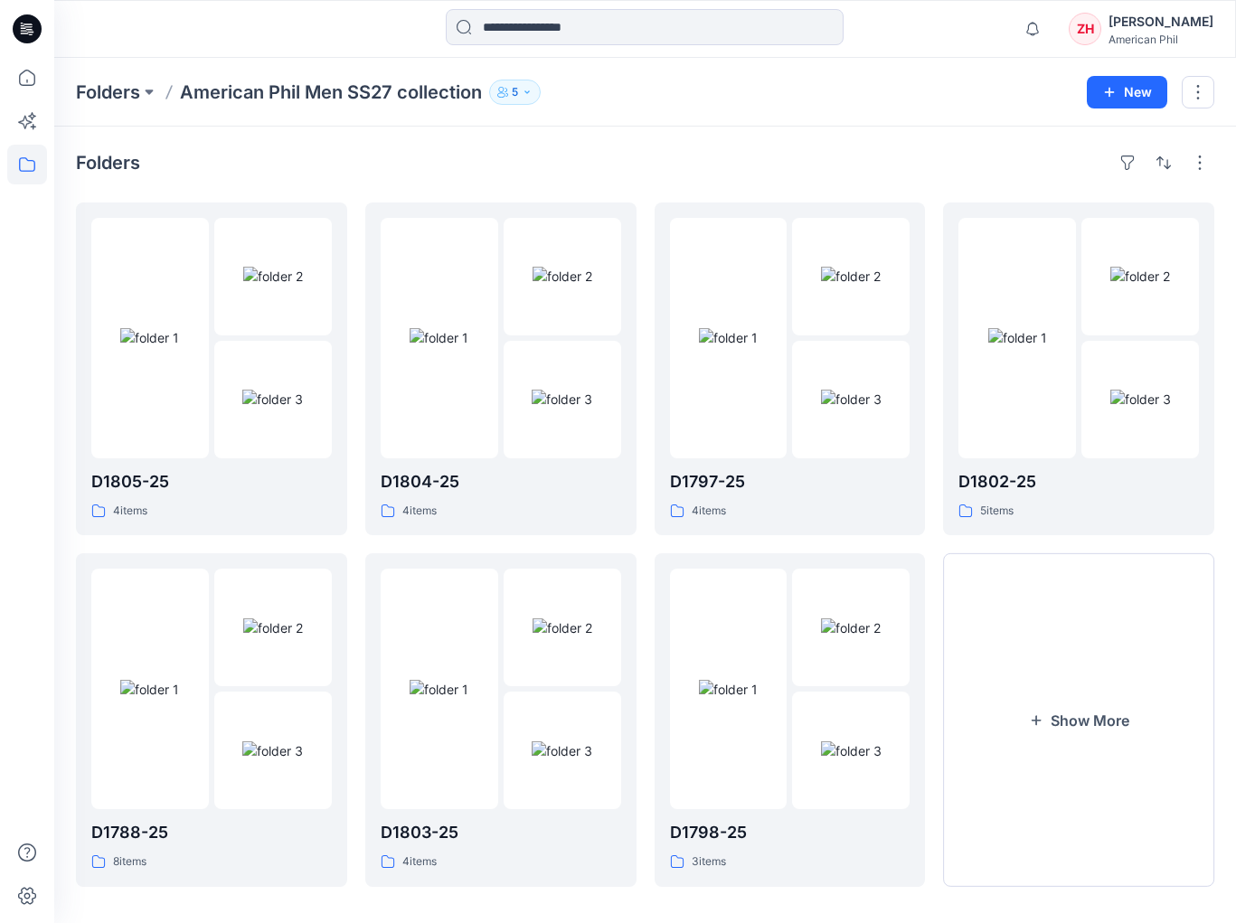
scroll to position [13, 0]
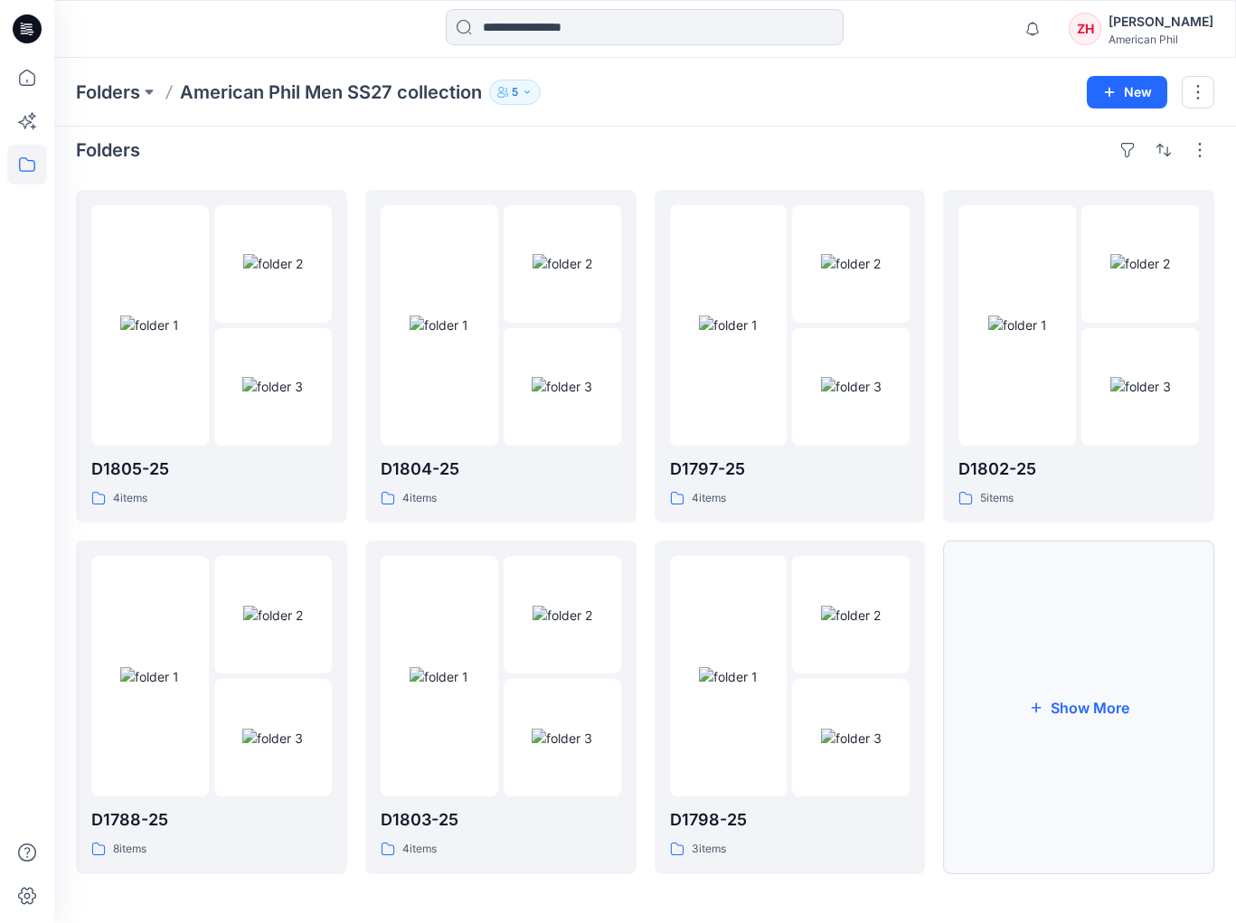
click at [1142, 695] on button "Show More" at bounding box center [1078, 707] width 271 height 333
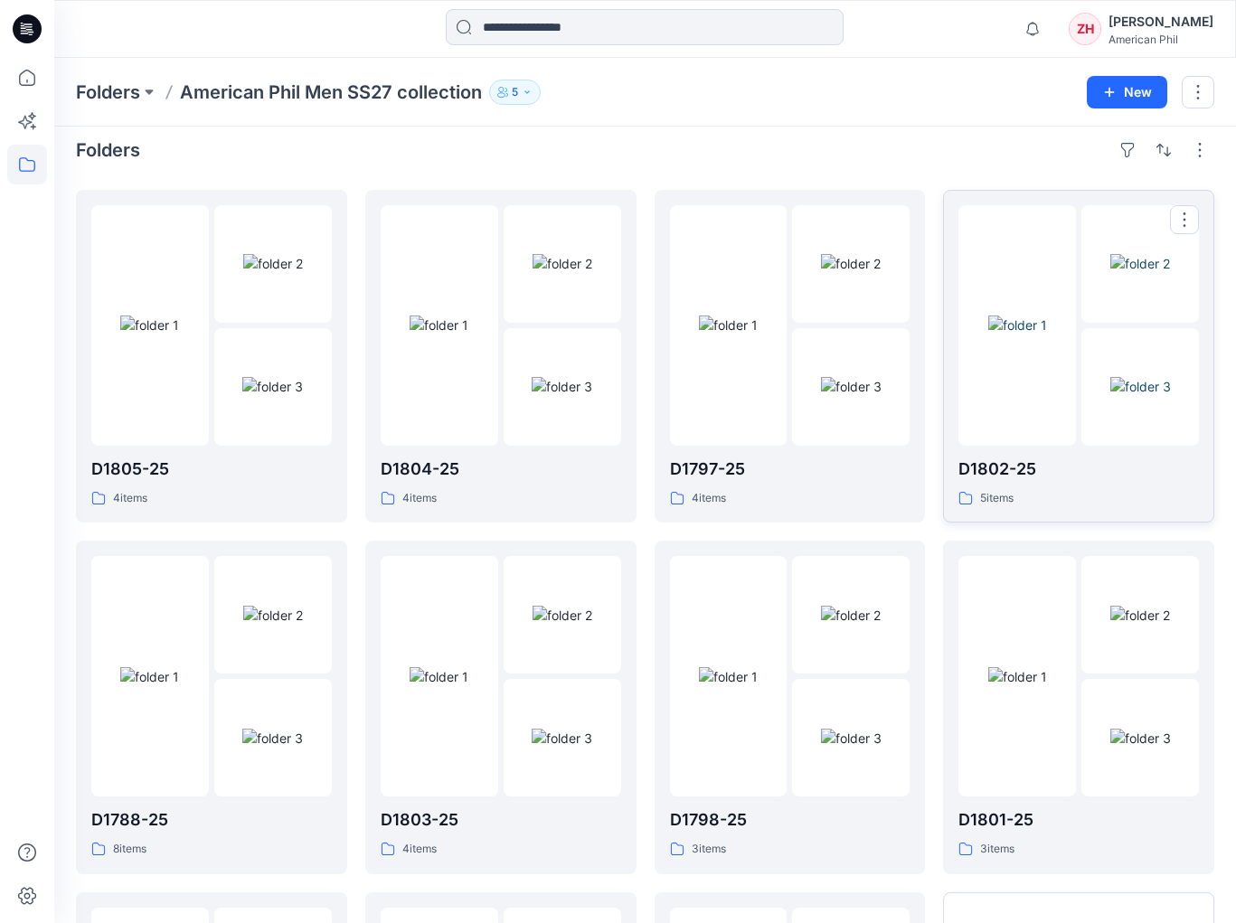
scroll to position [363, 0]
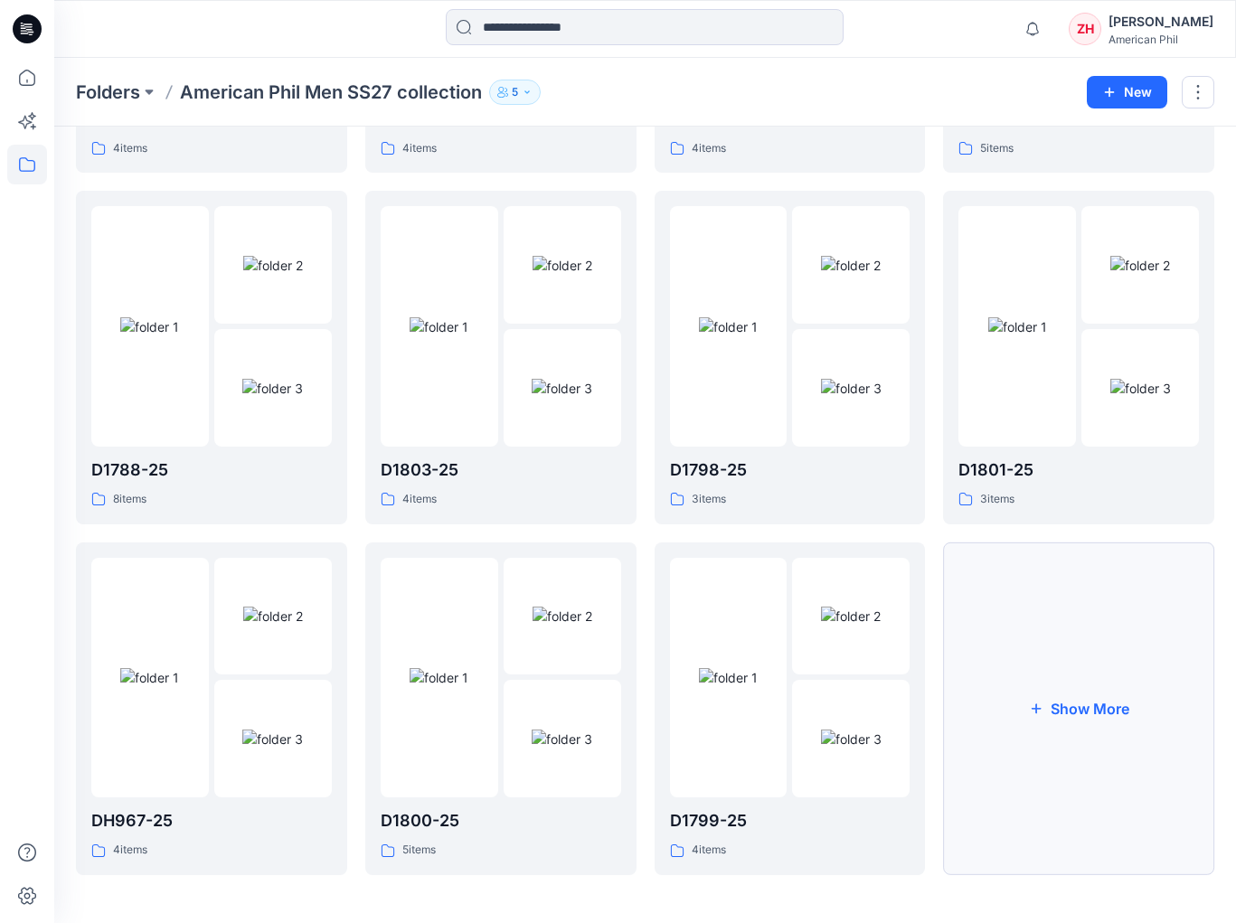
click at [1093, 636] on button "Show More" at bounding box center [1078, 709] width 271 height 333
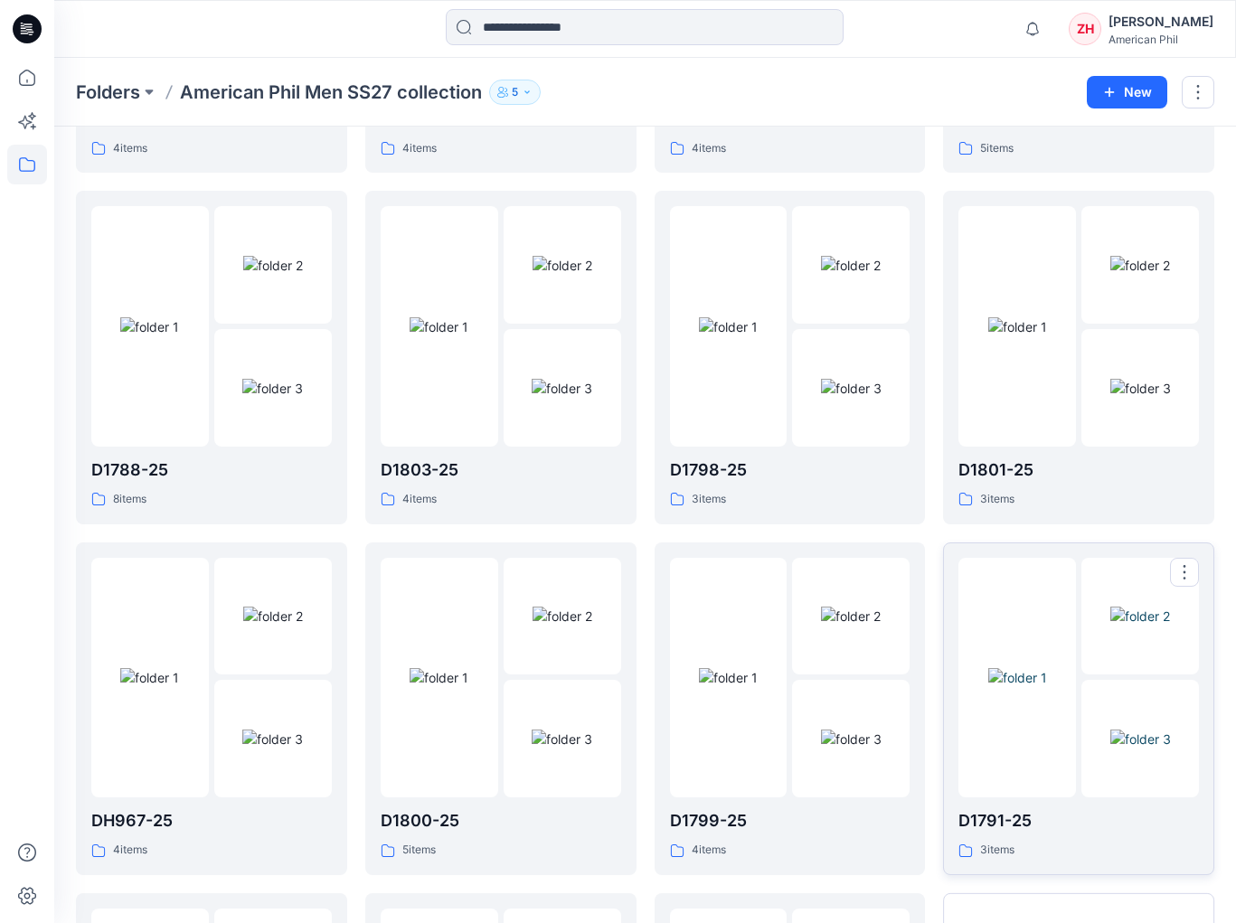
scroll to position [713, 0]
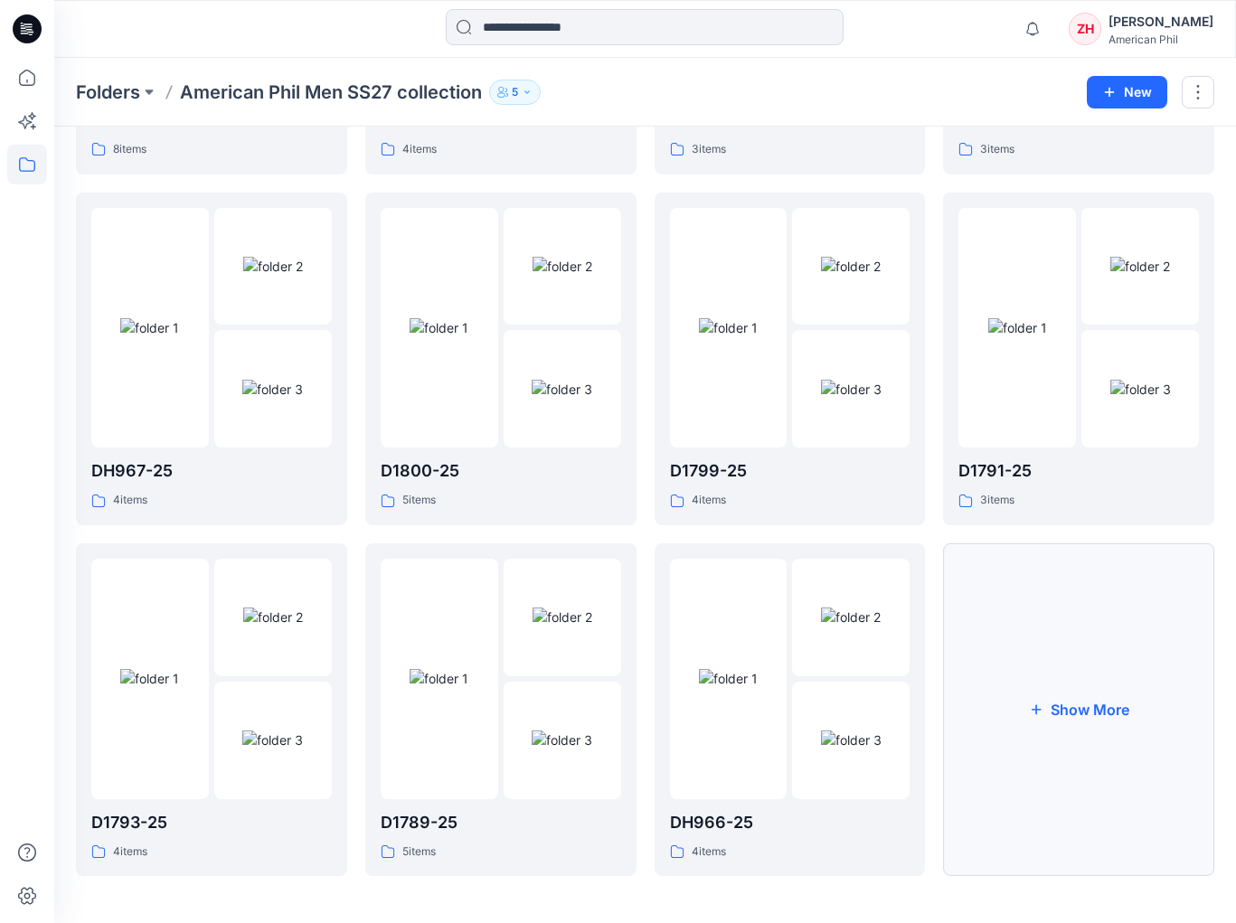
click at [1062, 661] on button "Show More" at bounding box center [1078, 710] width 271 height 333
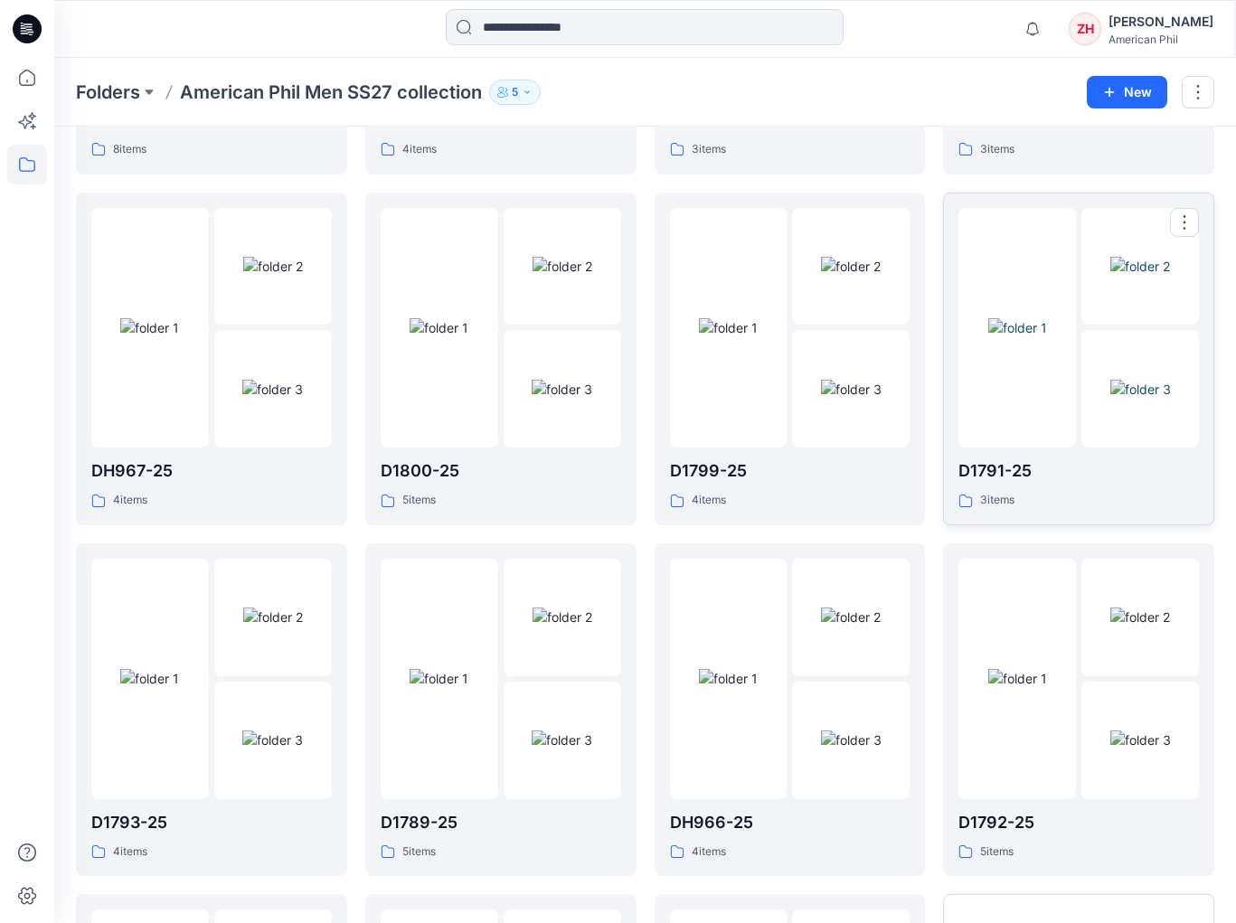
scroll to position [1062, 0]
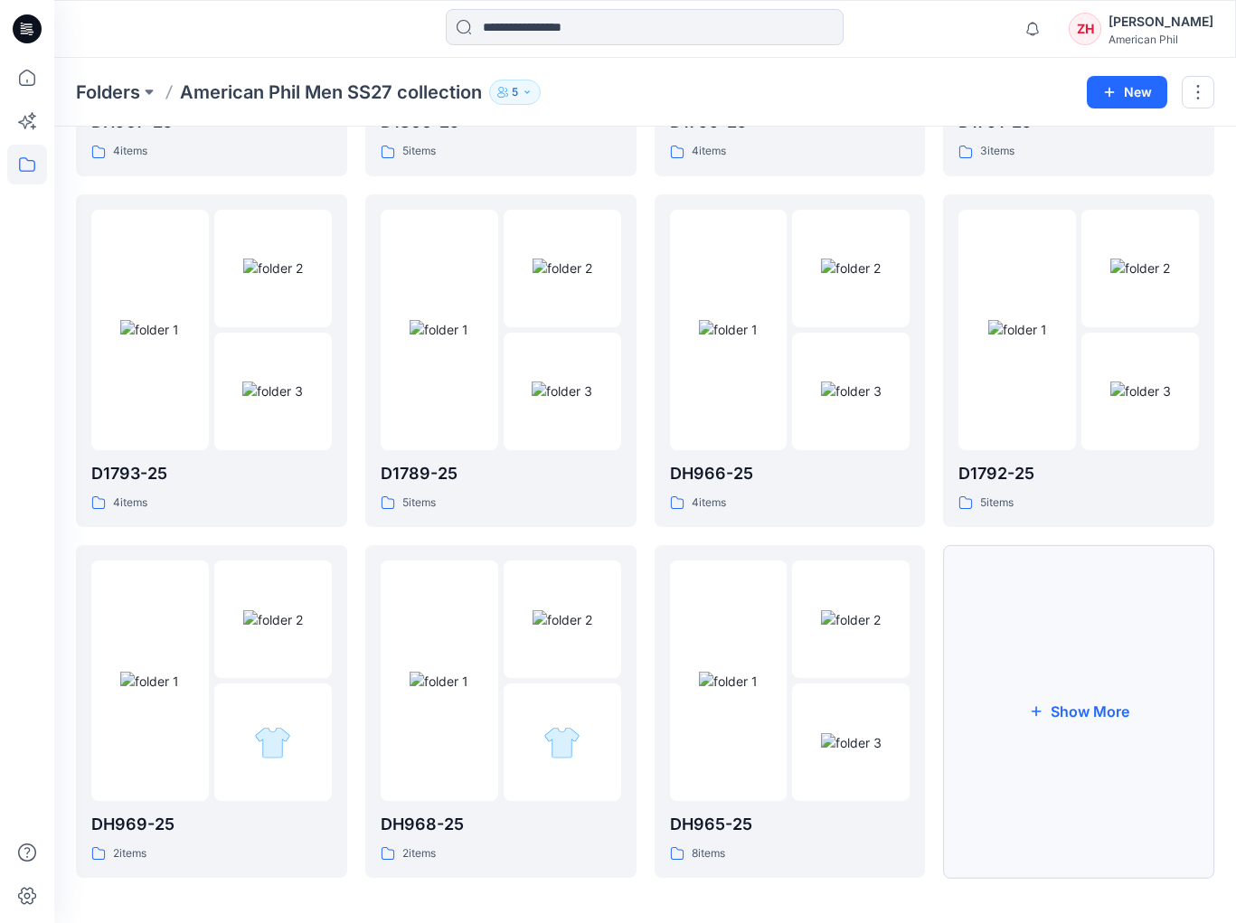
click at [1066, 668] on button "Show More" at bounding box center [1078, 711] width 271 height 333
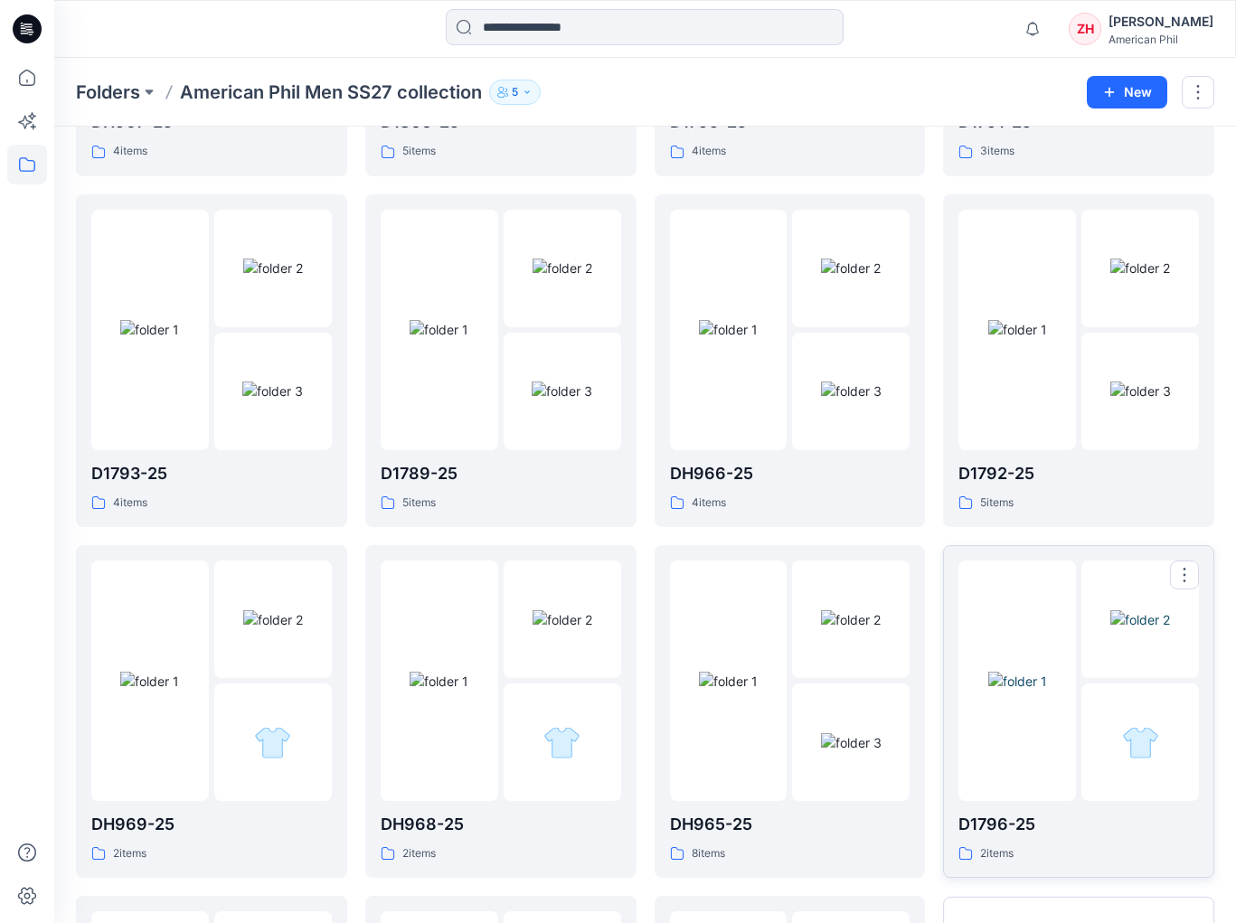
scroll to position [1412, 0]
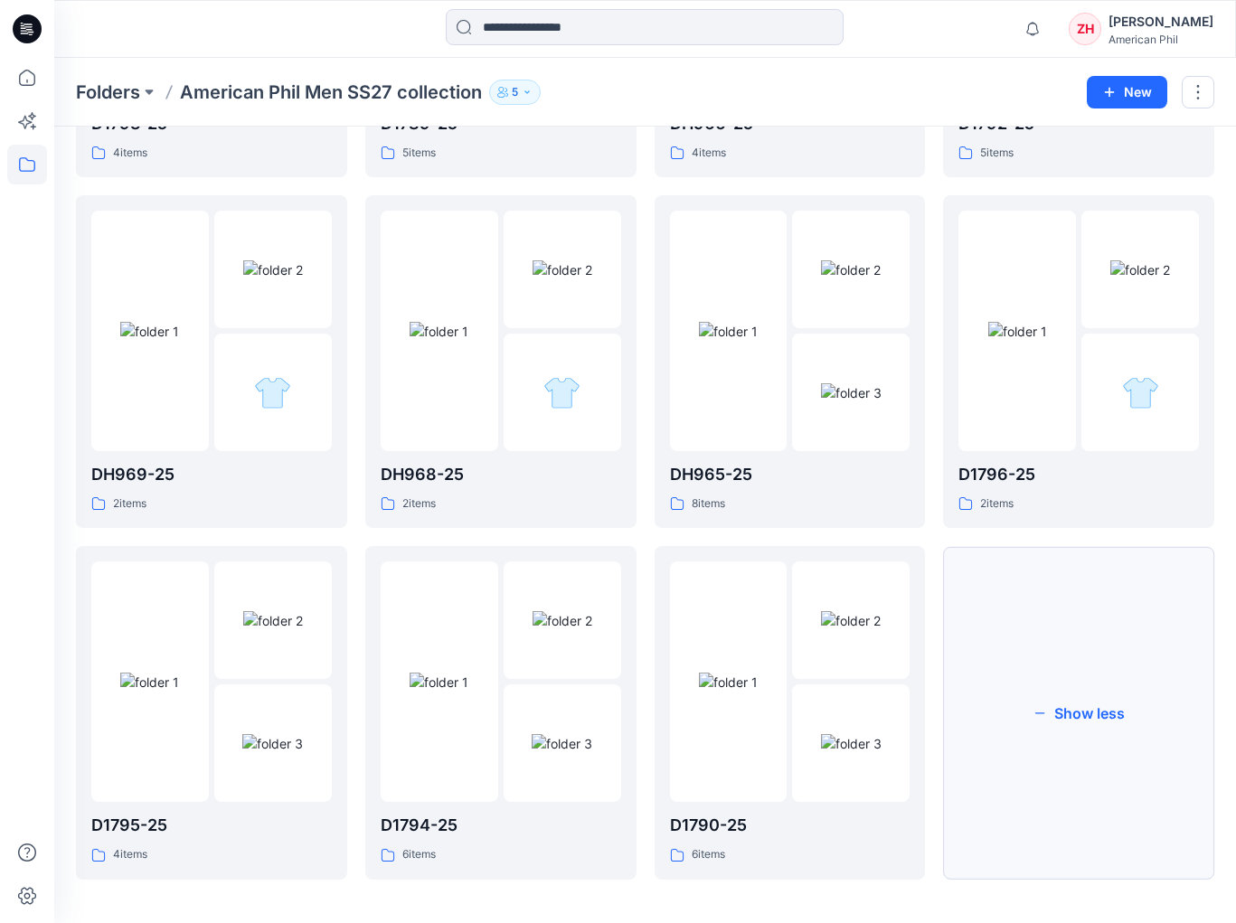
click at [1079, 611] on button "Show less" at bounding box center [1078, 712] width 271 height 333
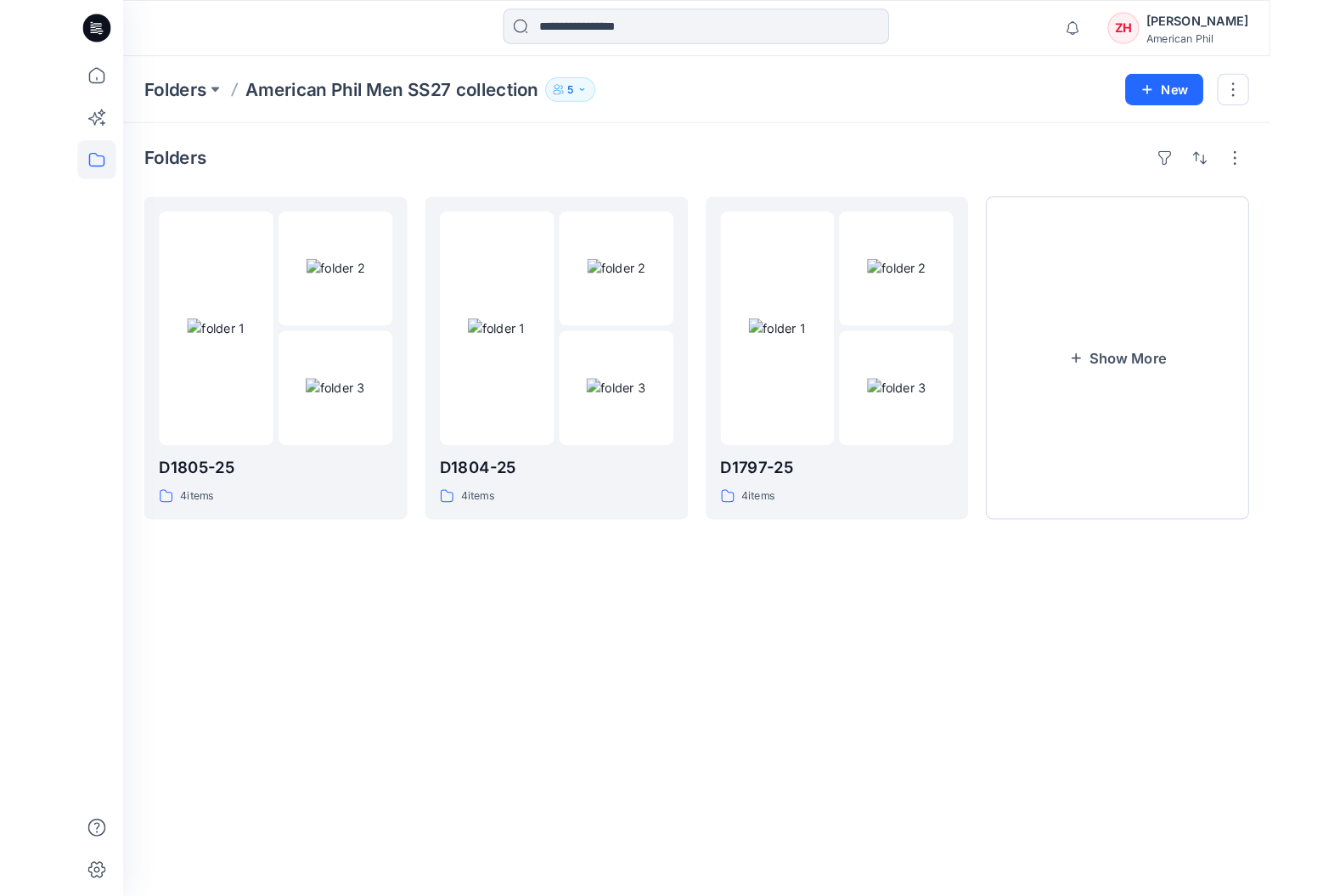
scroll to position [0, 0]
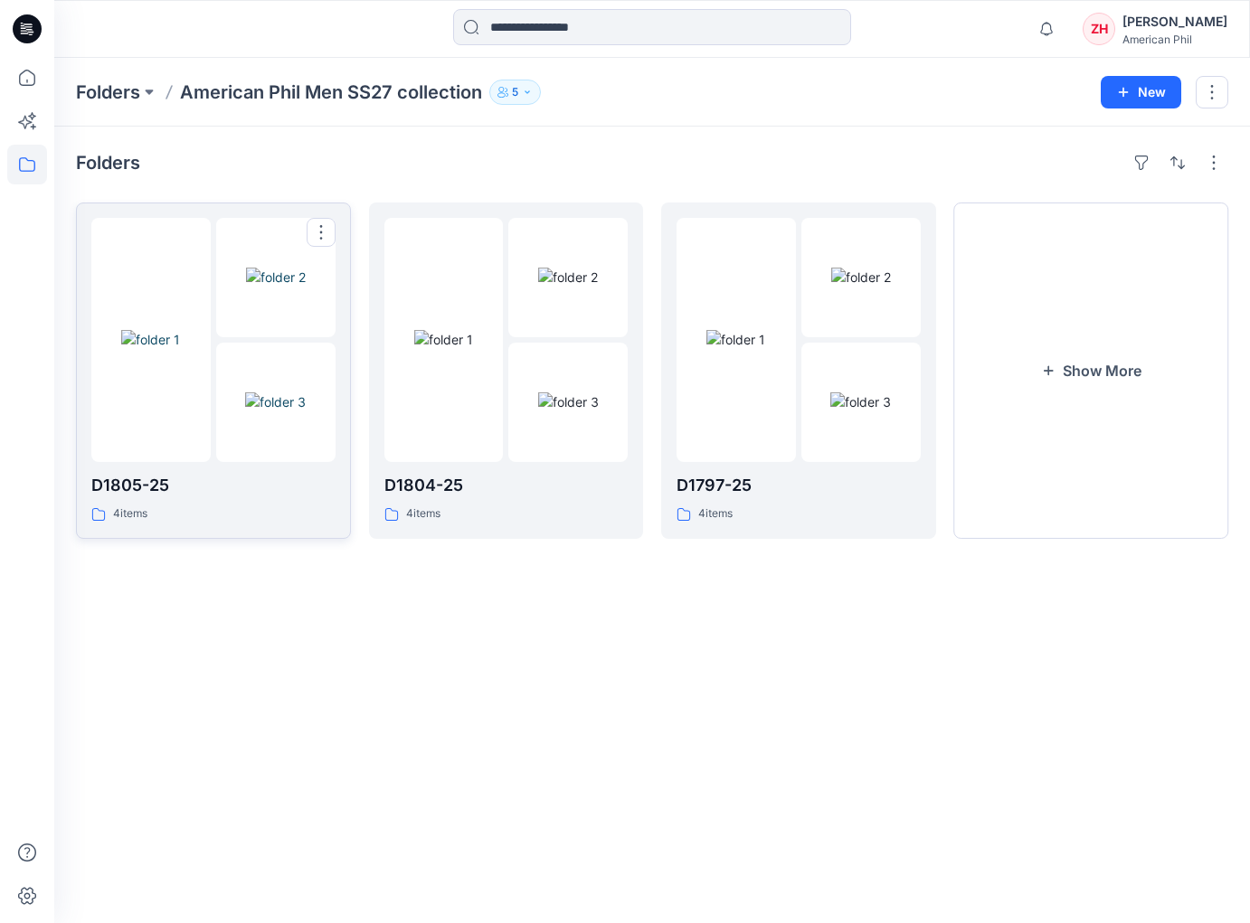
click at [283, 393] on img at bounding box center [275, 402] width 61 height 19
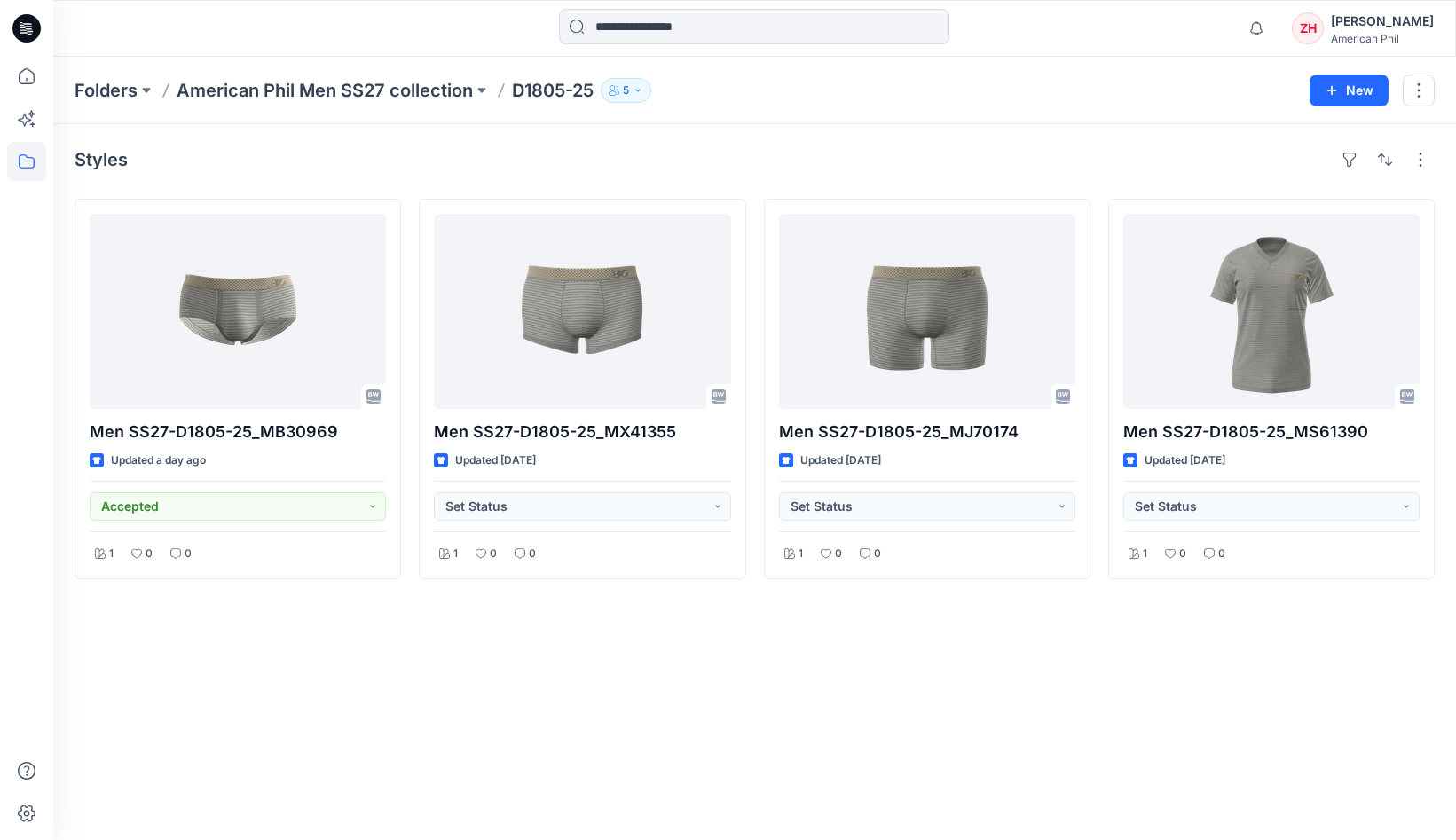
click at [1095, 87] on div "Folders American Phil Men SS27 collection D1805-25 5" at bounding box center [685, 90] width 1222 height 25
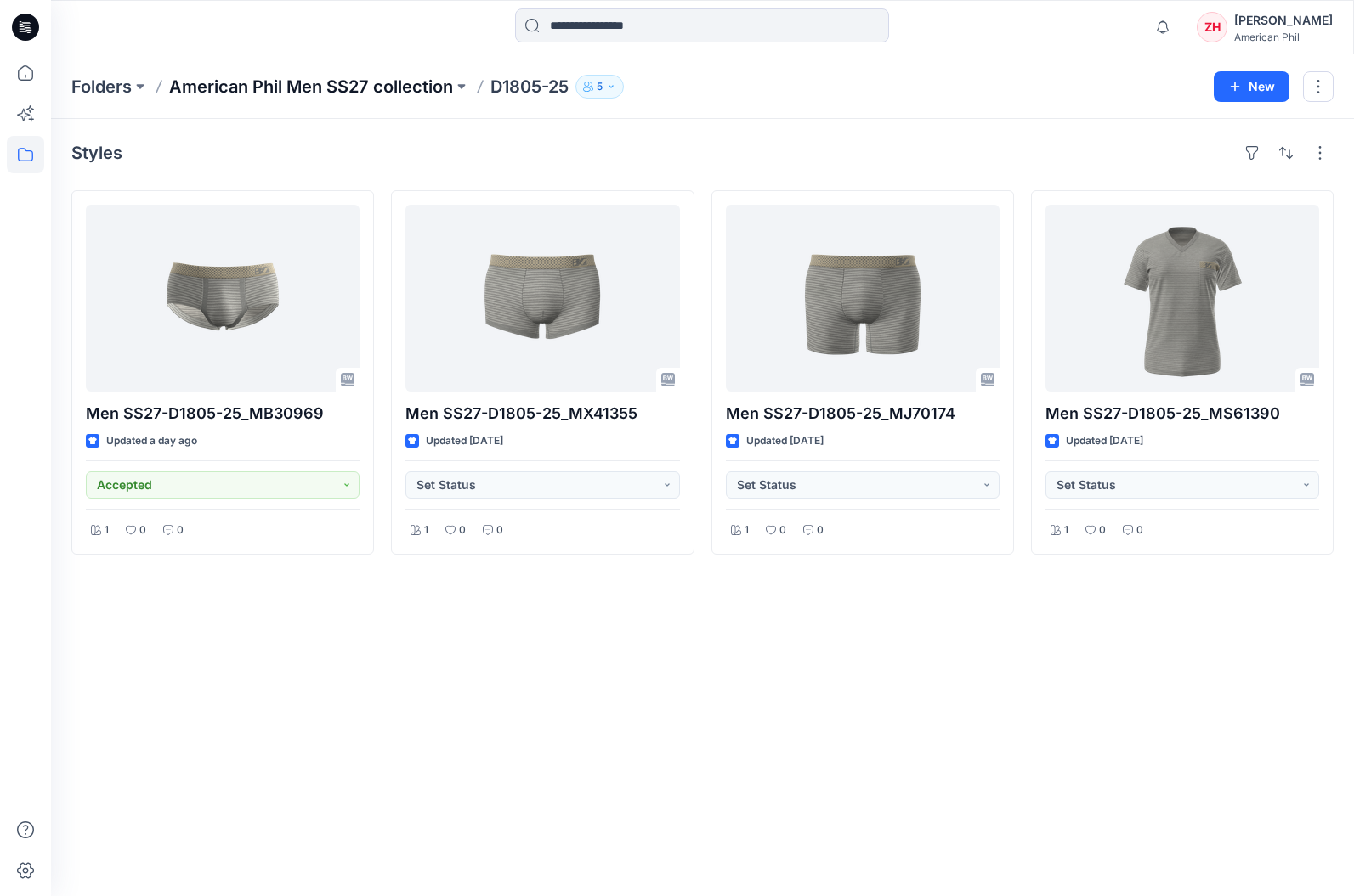
click at [339, 85] on p "American Phil Men SS27 collection" at bounding box center [311, 86] width 284 height 23
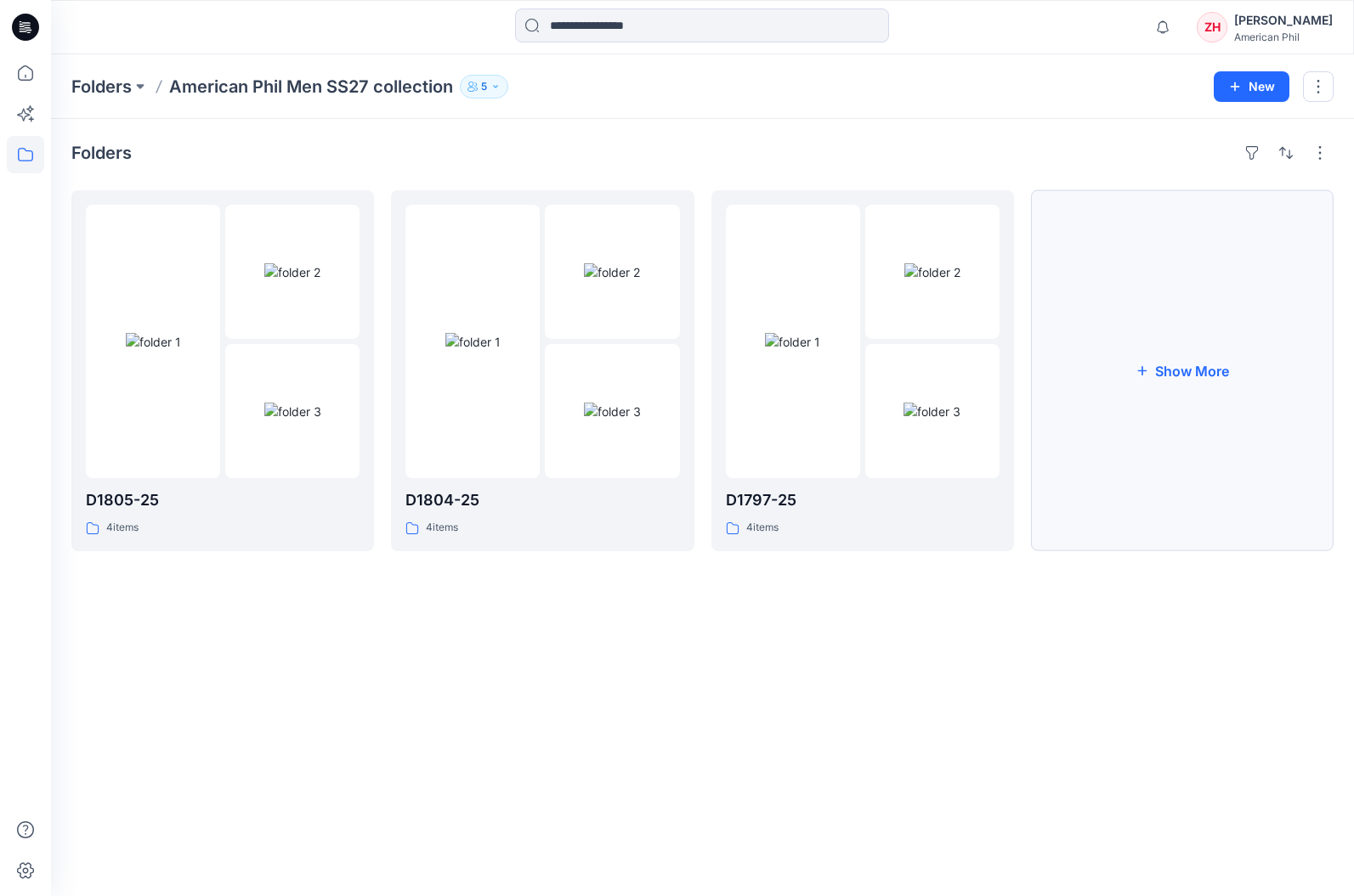
click at [1151, 301] on button "Show More" at bounding box center [1182, 371] width 303 height 361
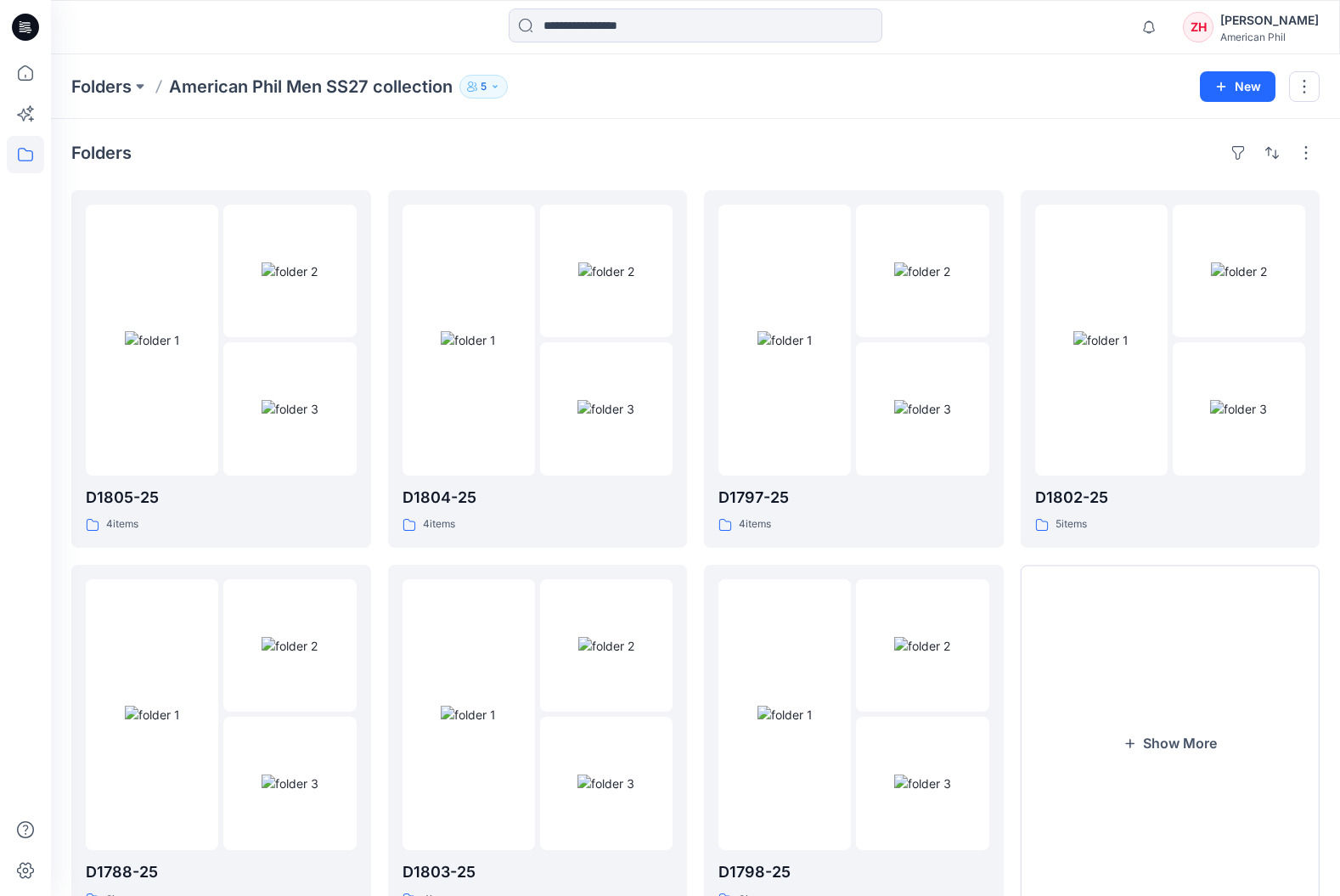
scroll to position [73, 0]
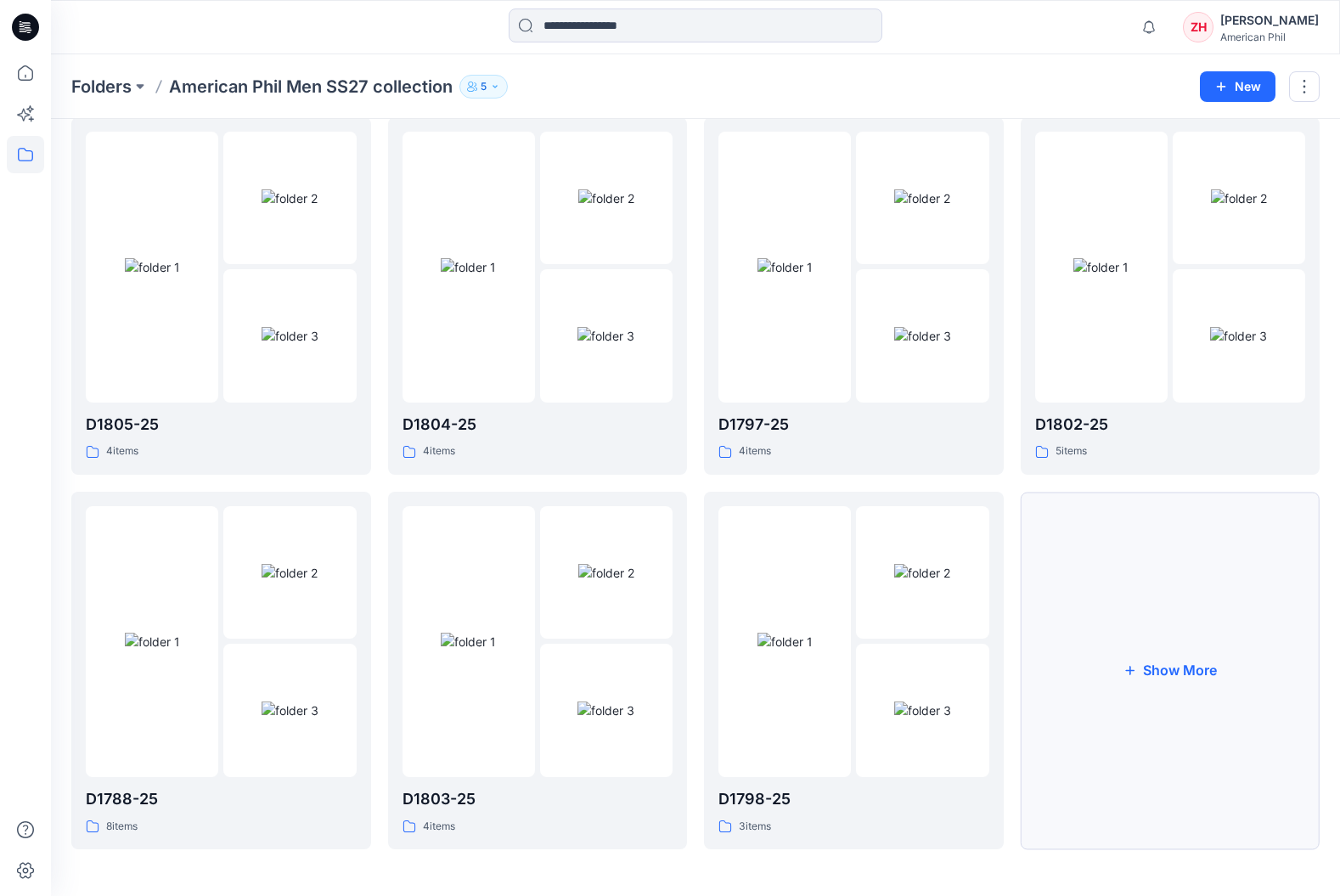
click at [1206, 627] on button "Show More" at bounding box center [1170, 671] width 300 height 358
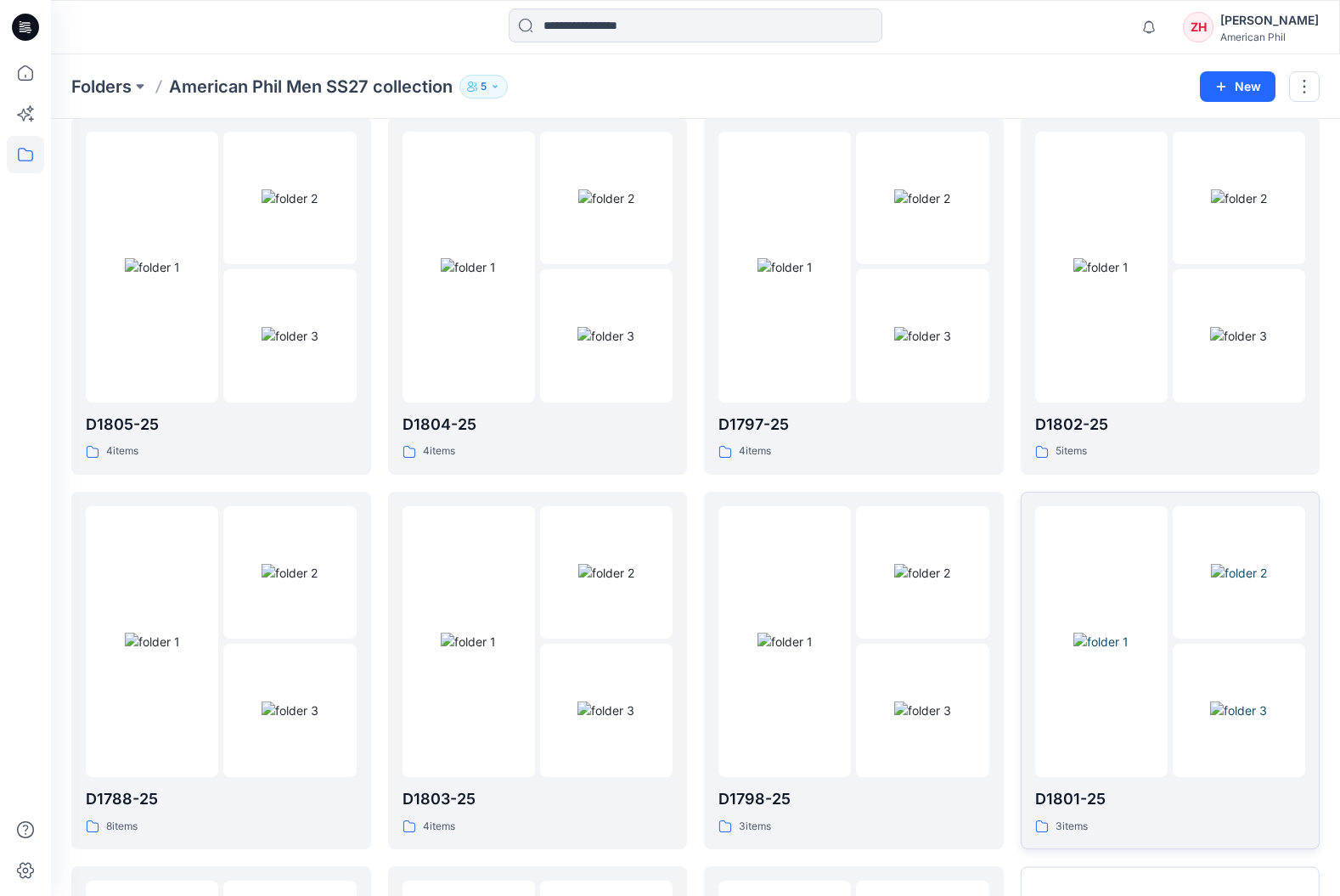
scroll to position [446, 0]
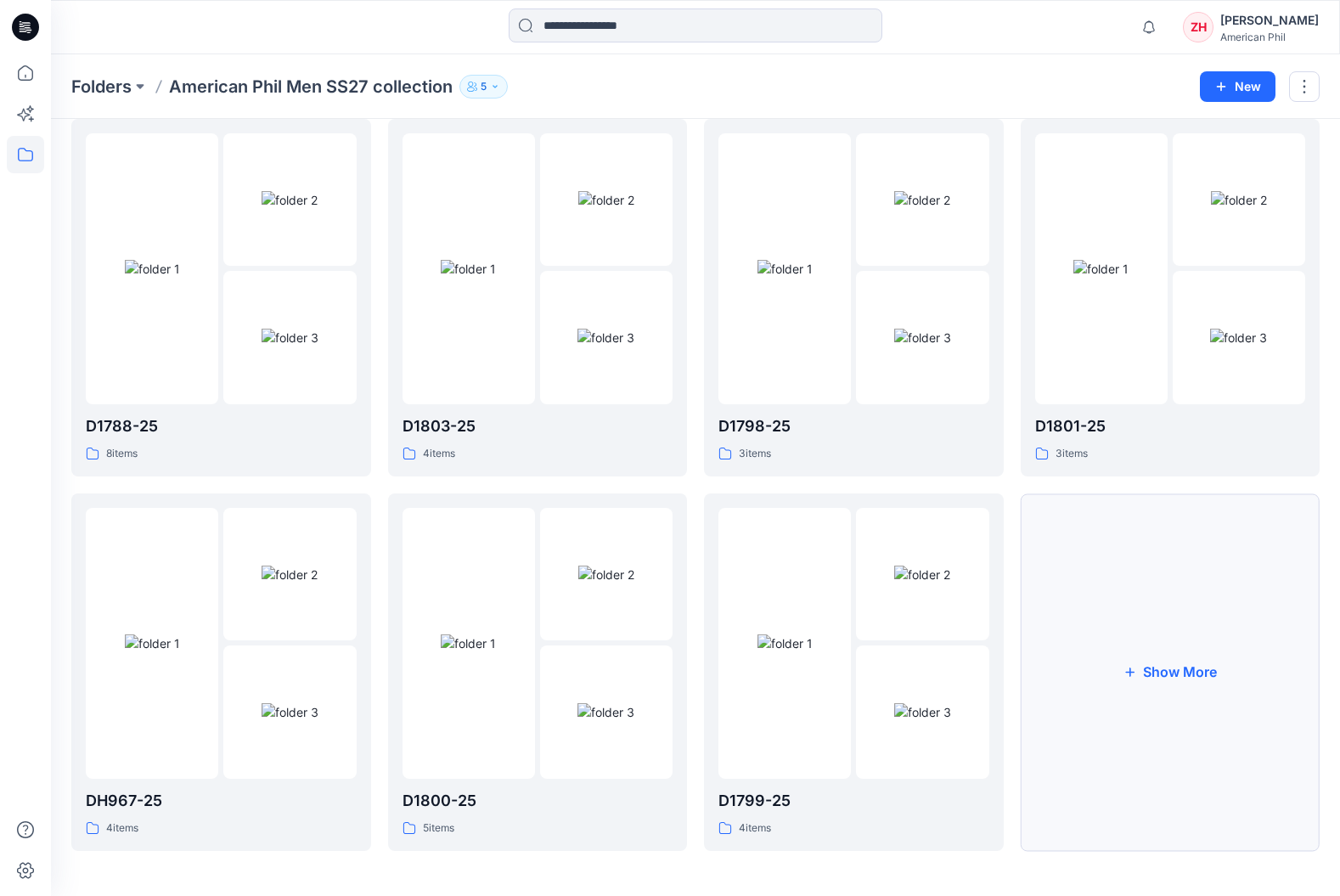
click at [1174, 633] on button "Show More" at bounding box center [1170, 672] width 300 height 358
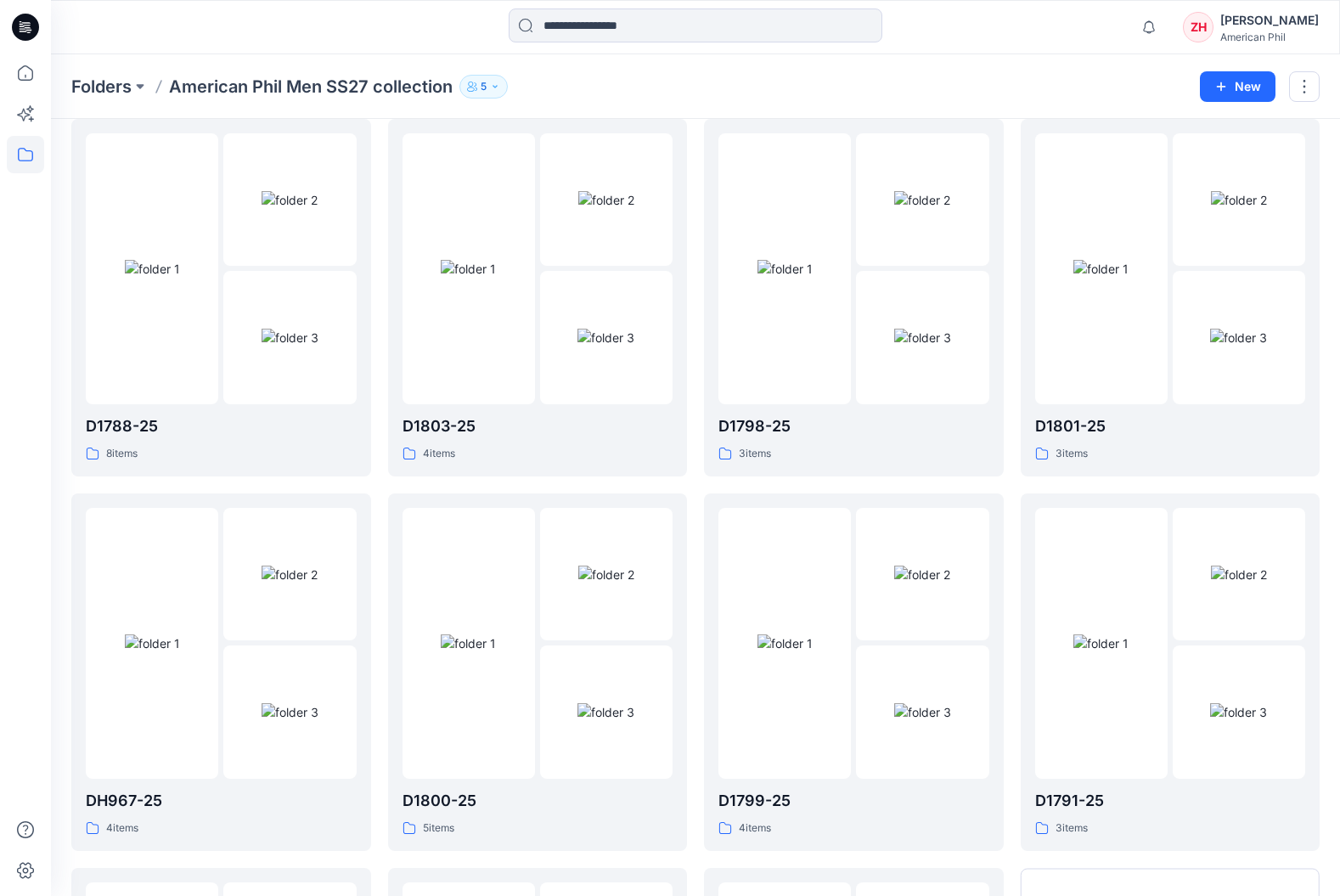
scroll to position [820, 0]
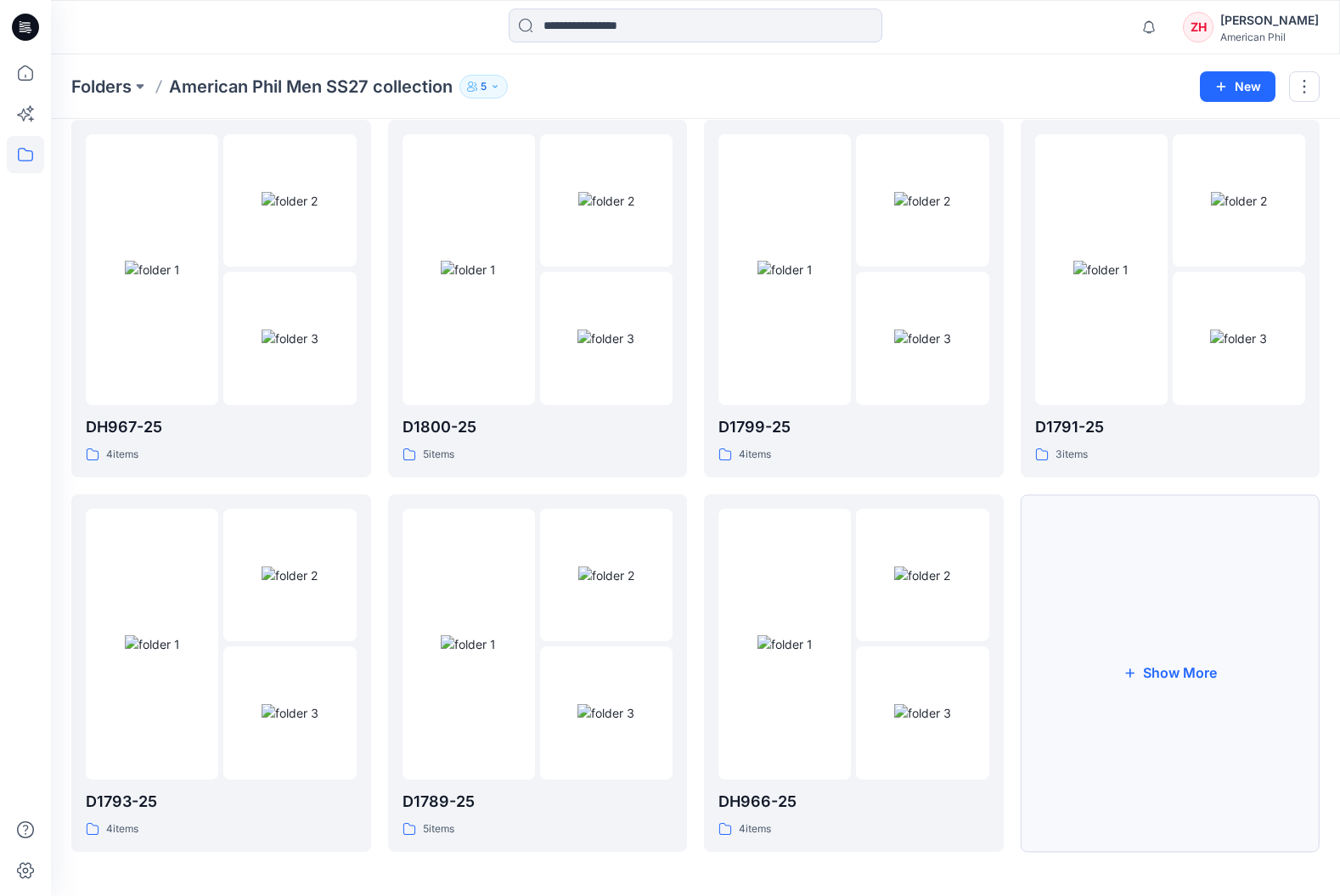
click at [1179, 641] on button "Show More" at bounding box center [1170, 672] width 300 height 358
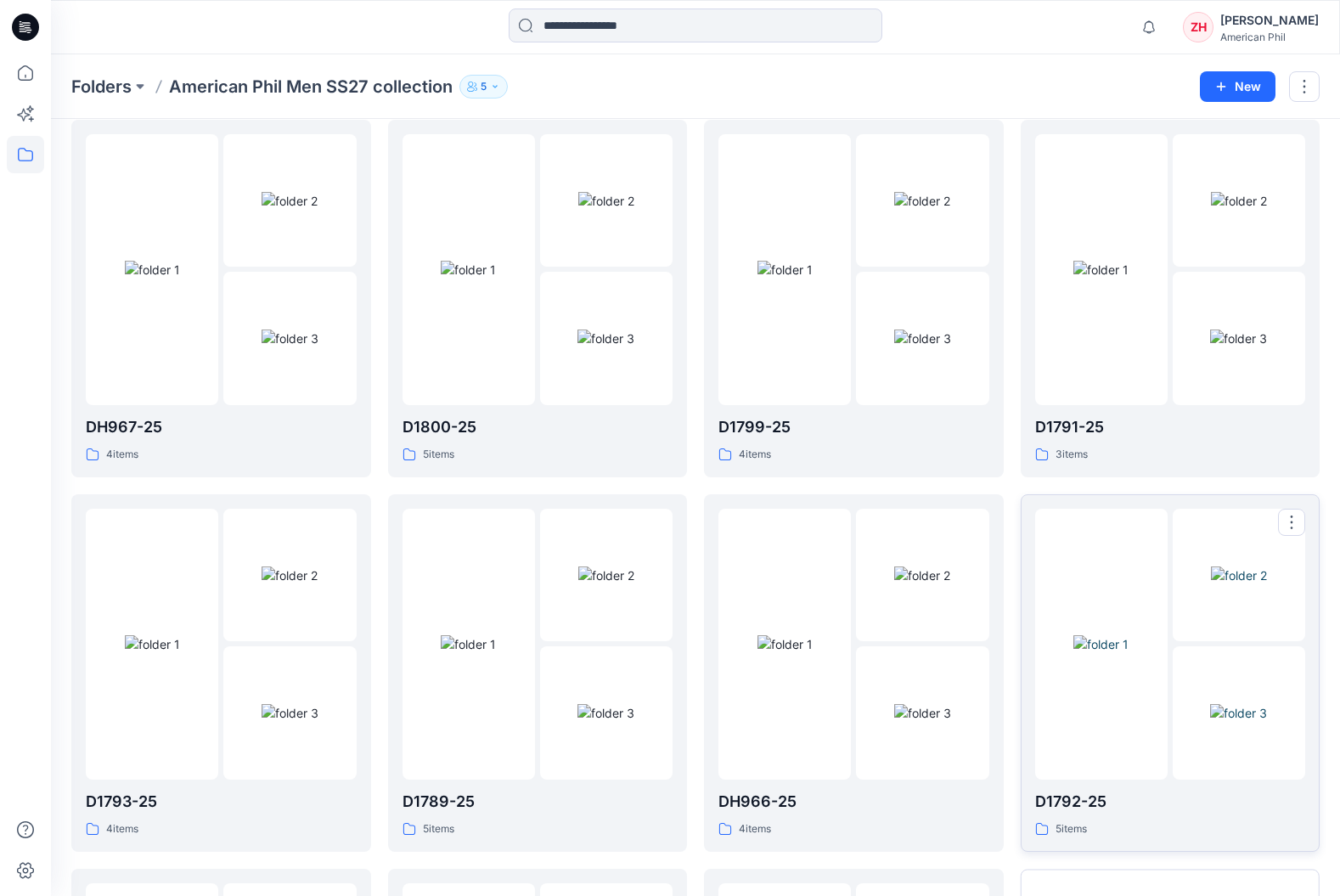
scroll to position [1185, 0]
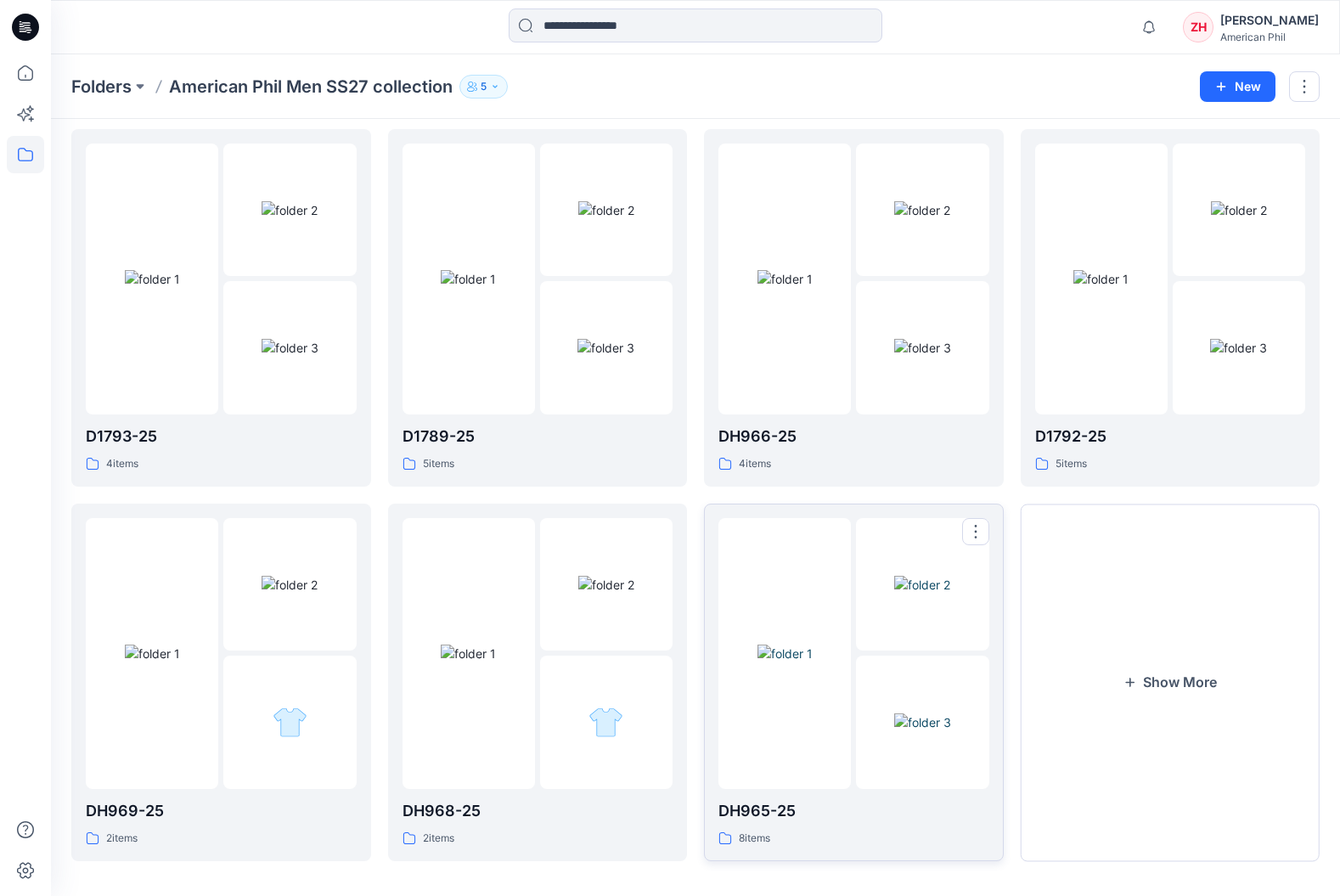
click at [822, 540] on div at bounding box center [784, 654] width 132 height 271
